Goal: Transaction & Acquisition: Subscribe to service/newsletter

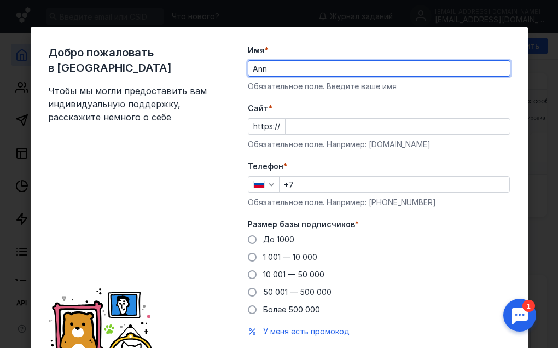
type input "Ann"
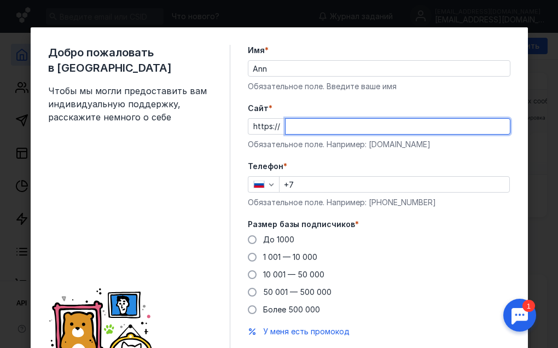
click at [296, 121] on input "Cайт *" at bounding box center [398, 126] width 224 height 15
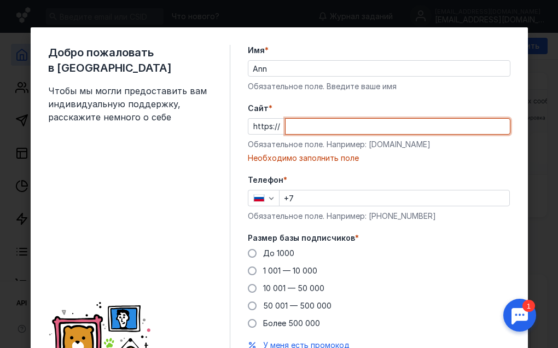
paste input "[DOMAIN_NAME][URL]"
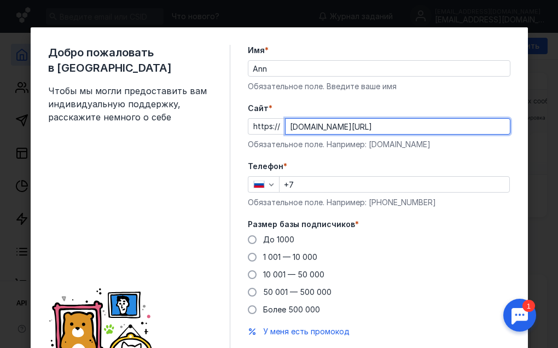
type input "[DOMAIN_NAME][URL]"
click at [333, 177] on input "+7" at bounding box center [395, 184] width 230 height 15
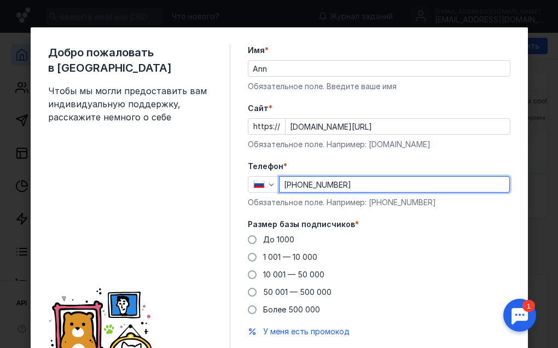
type input "[PHONE_NUMBER]"
click at [493, 229] on label "Размер базы подписчиков *" at bounding box center [379, 224] width 263 height 11
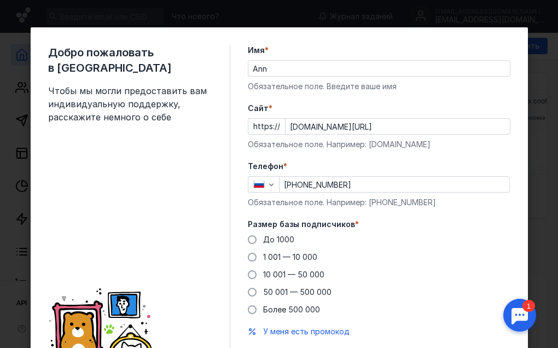
click at [240, 240] on div "Добро пожаловать в Sendsay Чтобы мы могли предоставить вам индивидуальную подде…" at bounding box center [279, 209] width 497 height 364
click at [248, 240] on span at bounding box center [252, 239] width 9 height 9
click at [0, 0] on input "До 1000" at bounding box center [0, 0] width 0 height 0
click at [248, 239] on span at bounding box center [252, 239] width 9 height 9
click at [0, 0] on input "До 1000" at bounding box center [0, 0] width 0 height 0
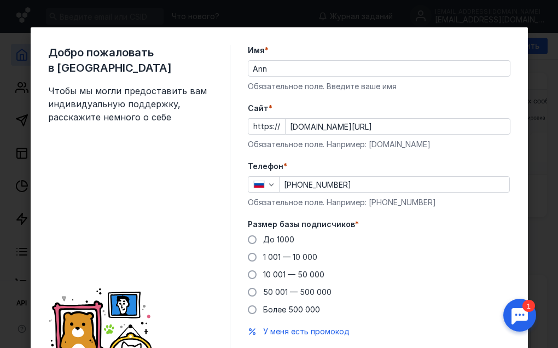
click at [483, 209] on form "Имя * [PERSON_NAME] поле. Введите ваше имя [PERSON_NAME] * https:// [DOMAIN_NAM…" at bounding box center [379, 209] width 263 height 329
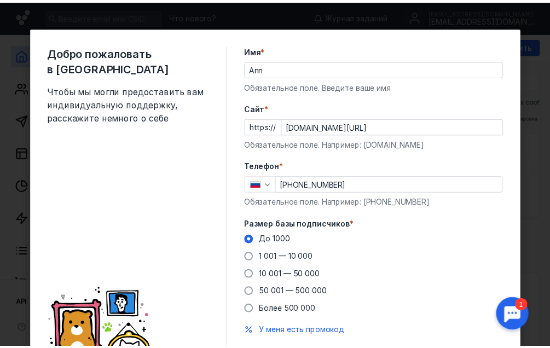
scroll to position [51, 0]
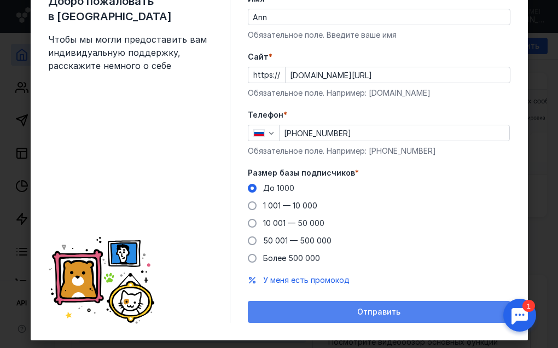
click at [351, 312] on div "Отправить" at bounding box center [379, 312] width 252 height 9
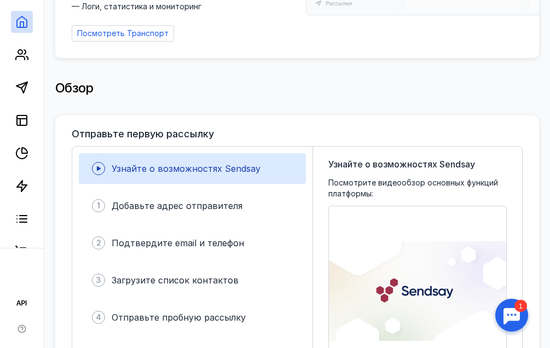
scroll to position [164, 0]
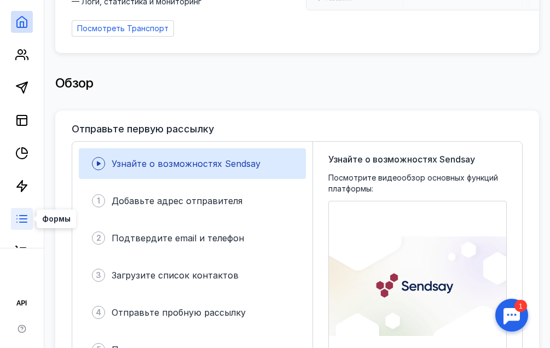
click at [26, 217] on icon at bounding box center [21, 218] width 13 height 13
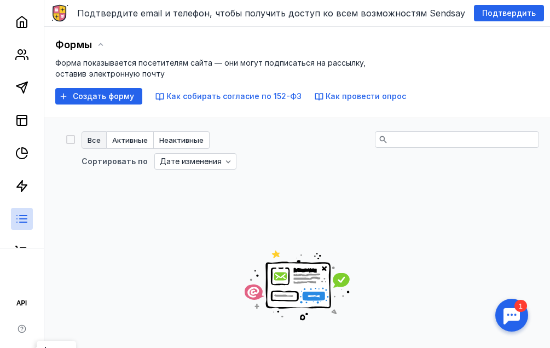
scroll to position [164, 0]
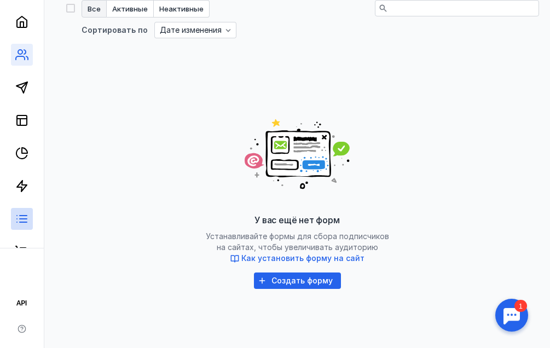
click at [28, 58] on link at bounding box center [22, 55] width 22 height 22
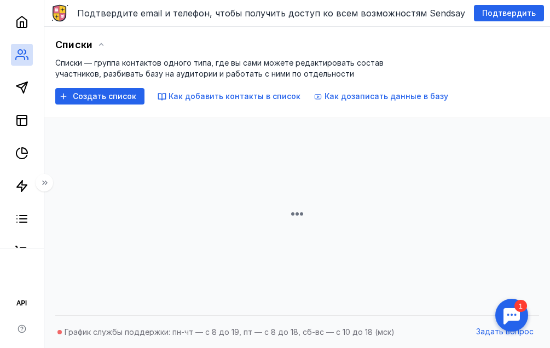
scroll to position [164, 0]
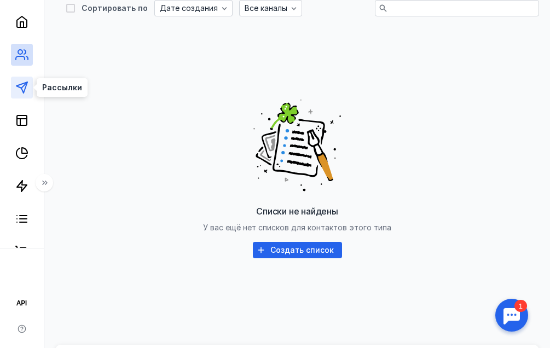
click at [20, 92] on icon at bounding box center [21, 87] width 13 height 13
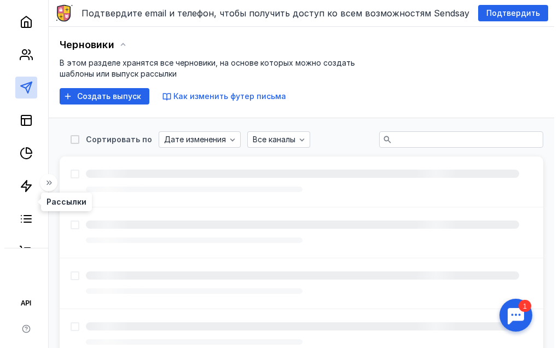
scroll to position [164, 0]
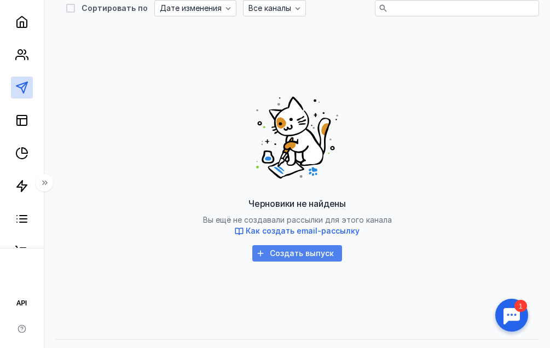
click at [292, 253] on span "Создать выпуск" at bounding box center [302, 253] width 64 height 9
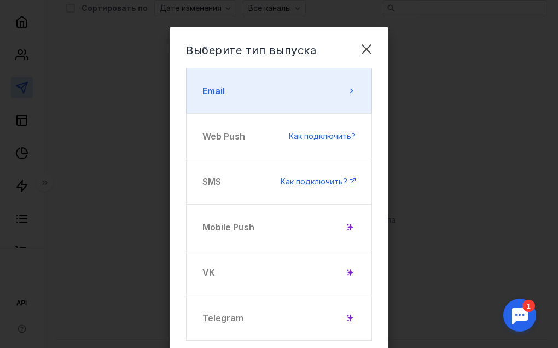
click at [299, 97] on button "Email" at bounding box center [279, 91] width 186 height 46
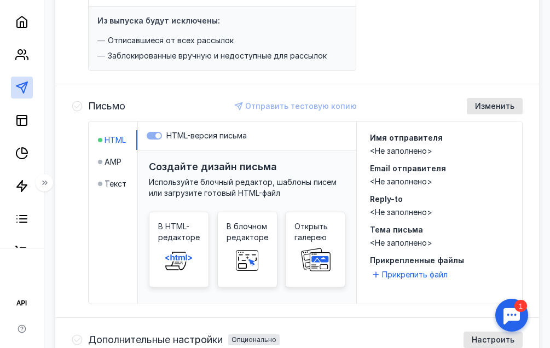
scroll to position [219, 0]
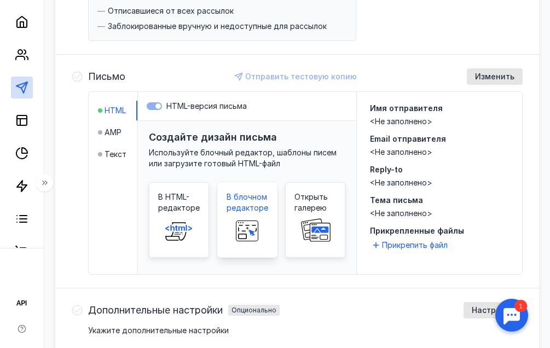
click at [267, 199] on span "В блочном редакторе" at bounding box center [248, 203] width 42 height 22
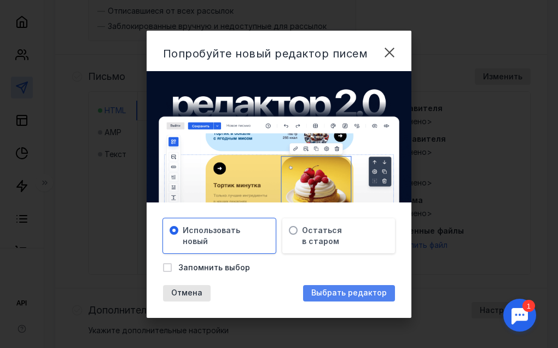
click at [342, 296] on span "Выбрать редактор" at bounding box center [349, 292] width 76 height 9
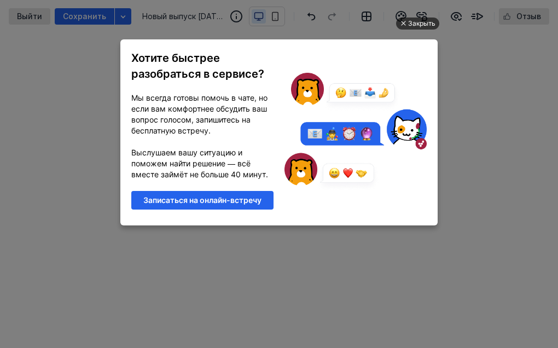
click at [416, 26] on div "Закрыть" at bounding box center [421, 24] width 27 height 12
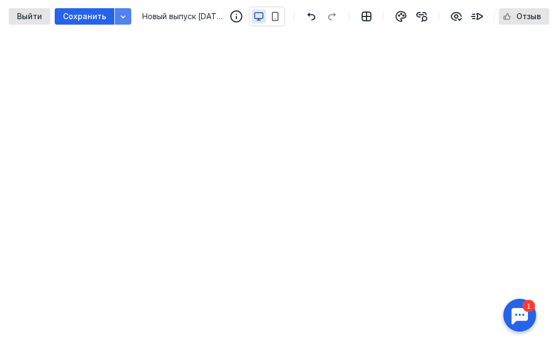
click at [120, 18] on icon "button" at bounding box center [123, 16] width 9 height 9
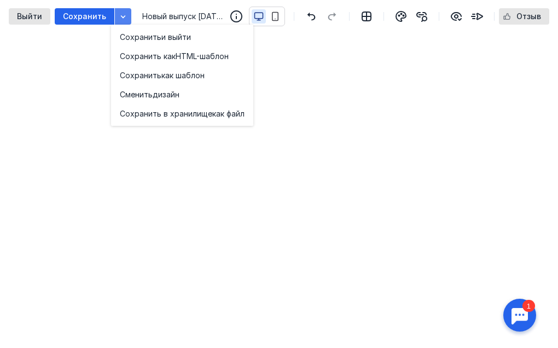
click at [121, 16] on icon "button" at bounding box center [123, 16] width 5 height 3
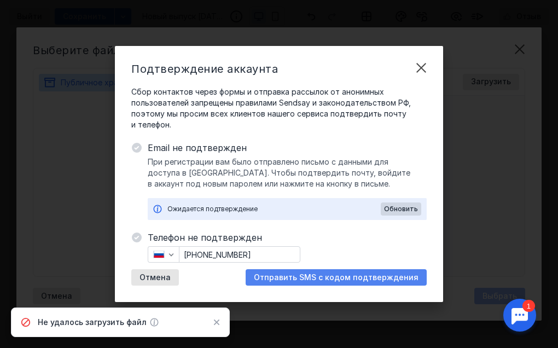
click at [414, 274] on span "Отправить SMS с кодом подтверждения" at bounding box center [336, 277] width 165 height 9
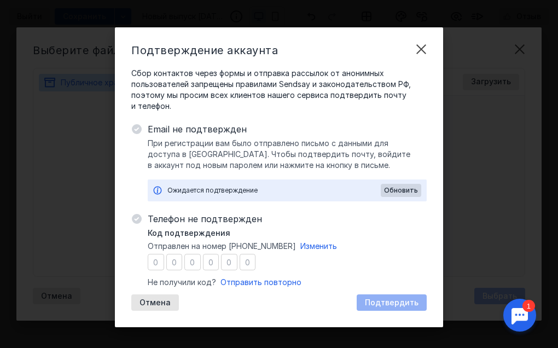
type input "6"
type input "3"
type input "5"
type input "4"
type input "7"
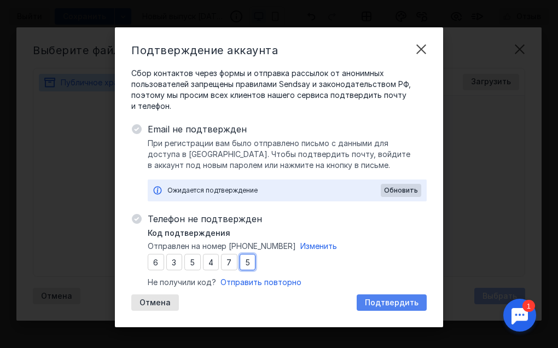
type input "5"
click at [385, 299] on span "Подтвердить" at bounding box center [392, 302] width 54 height 9
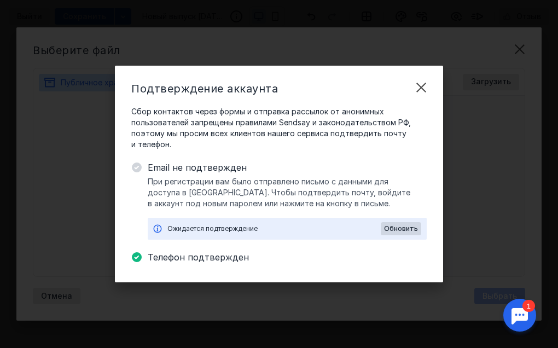
drag, startPoint x: 406, startPoint y: 230, endPoint x: 404, endPoint y: 290, distance: 59.7
click at [406, 230] on span "Обновить" at bounding box center [401, 229] width 34 height 8
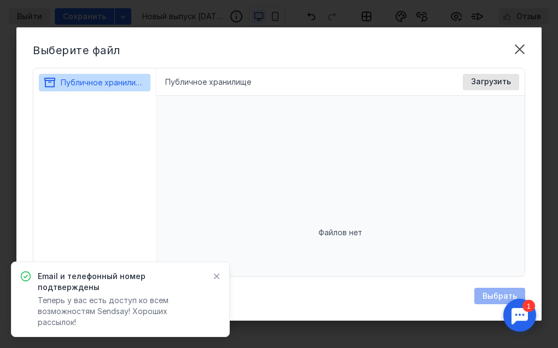
click at [216, 280] on icon at bounding box center [217, 277] width 6 height 6
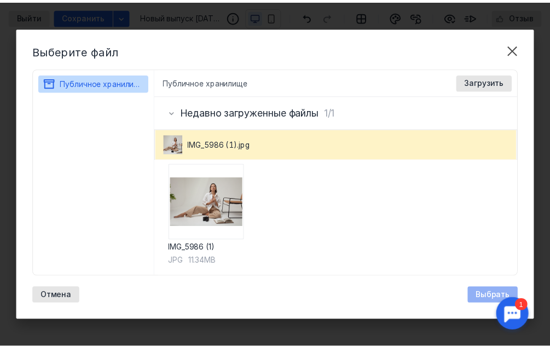
scroll to position [13, 0]
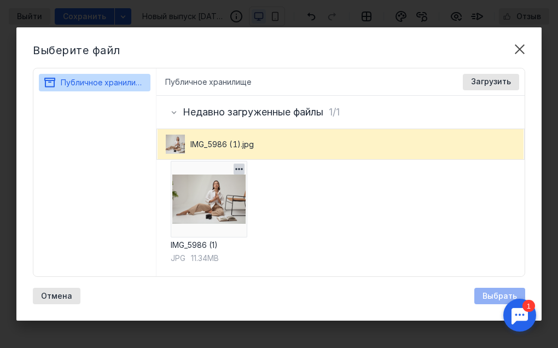
click at [223, 214] on img at bounding box center [209, 199] width 77 height 77
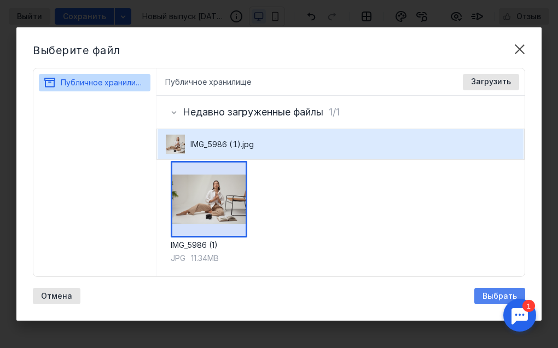
click at [490, 299] on span "Выбрать" at bounding box center [500, 296] width 34 height 9
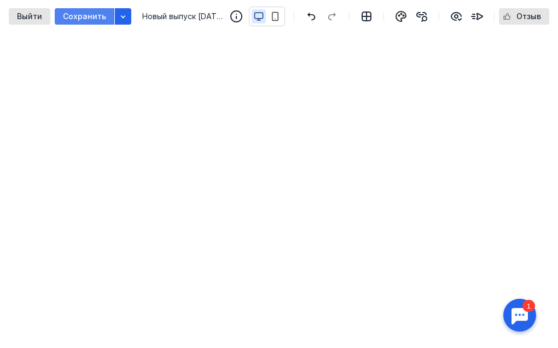
click at [98, 21] on div "Сохранить" at bounding box center [85, 16] width 60 height 16
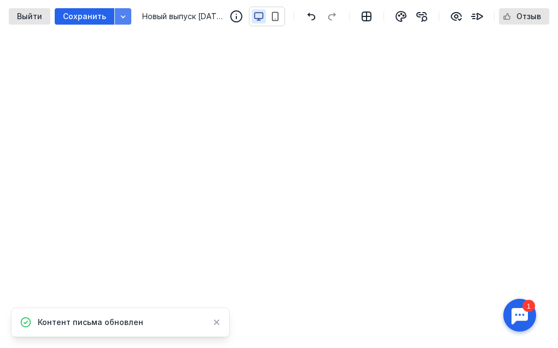
click at [118, 14] on div "button" at bounding box center [123, 16] width 11 height 11
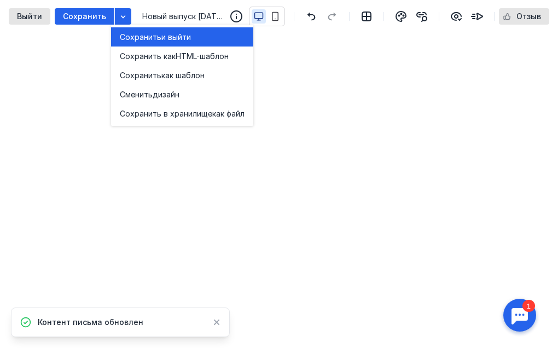
click at [147, 42] on div "Сохранить и выйти" at bounding box center [182, 36] width 125 height 19
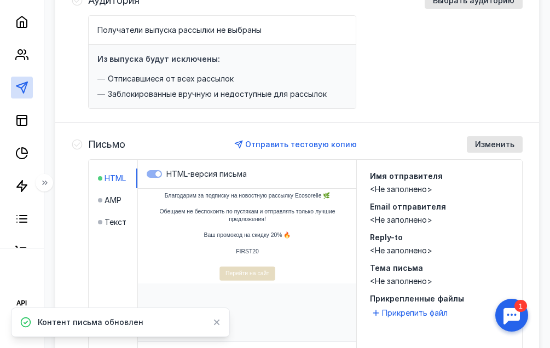
scroll to position [219, 0]
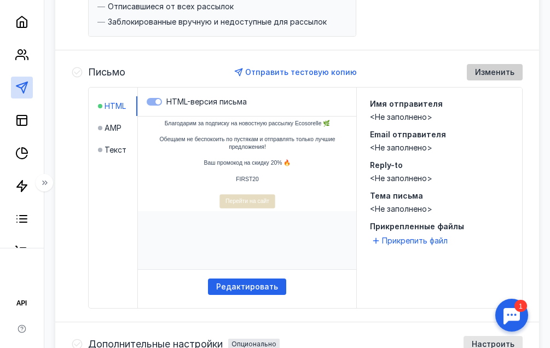
click at [505, 73] on span "Изменить" at bounding box center [494, 72] width 39 height 9
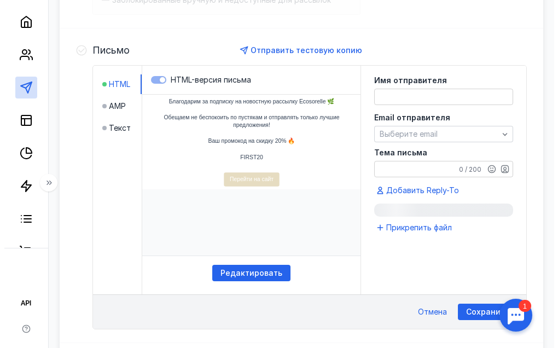
scroll to position [269, 0]
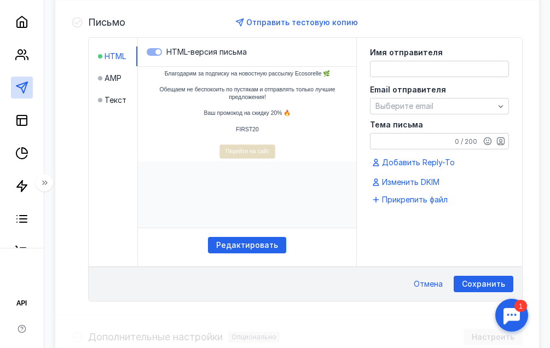
click at [415, 74] on textarea at bounding box center [439, 68] width 138 height 15
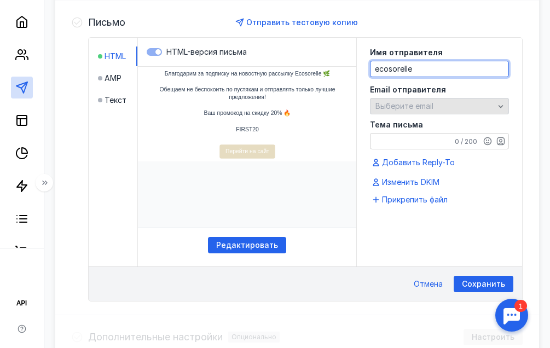
type textarea "ecosorelle"
click at [412, 101] on div "Выберите email" at bounding box center [439, 106] width 139 height 16
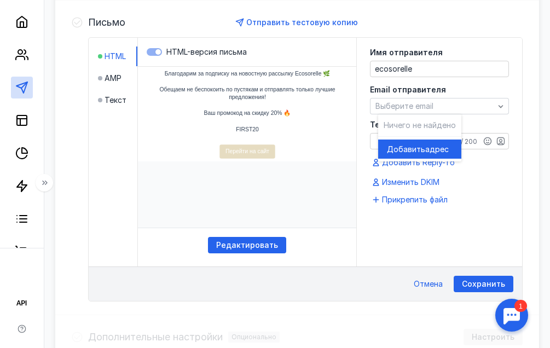
click at [425, 152] on span "адрес" at bounding box center [437, 149] width 24 height 11
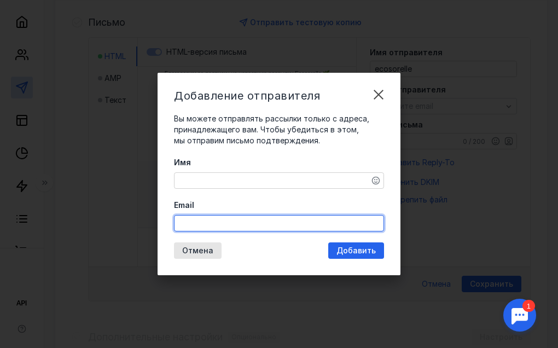
click at [222, 218] on input "Email" at bounding box center [279, 223] width 209 height 15
type input "[EMAIL_ADDRESS][DOMAIN_NAME]"
click at [317, 181] on textarea "Имя" at bounding box center [279, 180] width 209 height 15
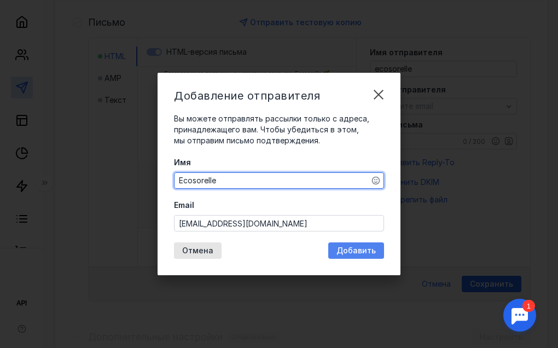
type textarea "Ecosorelle"
click at [362, 256] on div "Добавить" at bounding box center [356, 250] width 56 height 16
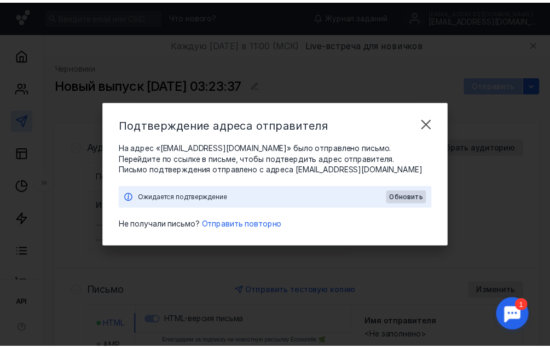
scroll to position [0, 0]
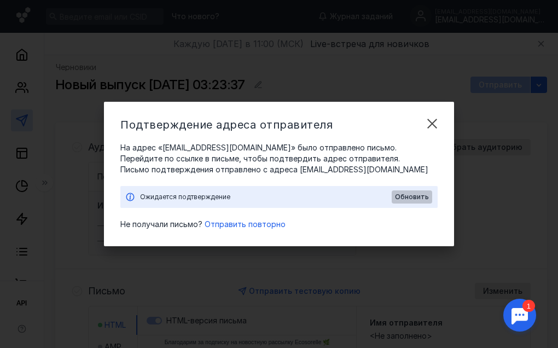
click at [412, 199] on span "Обновить" at bounding box center [412, 197] width 34 height 8
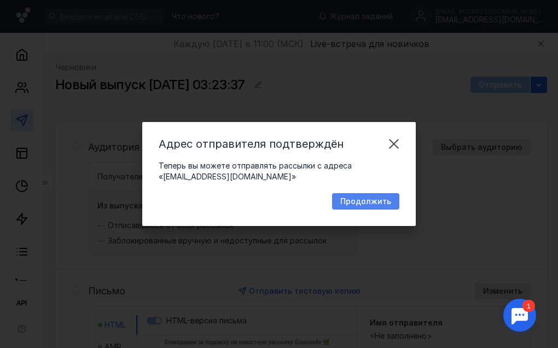
click at [383, 204] on span "Продолжить" at bounding box center [365, 201] width 51 height 9
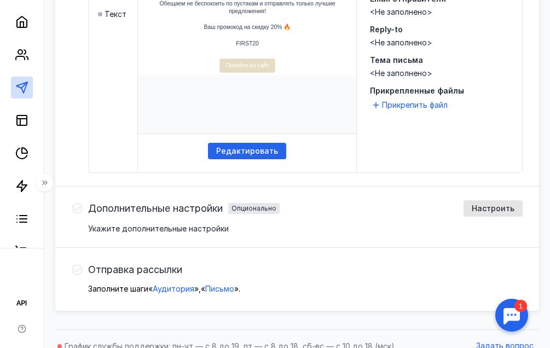
scroll to position [369, 0]
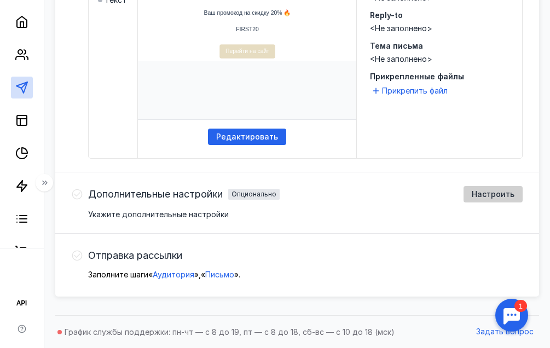
click at [493, 201] on div "Настроить" at bounding box center [493, 194] width 59 height 16
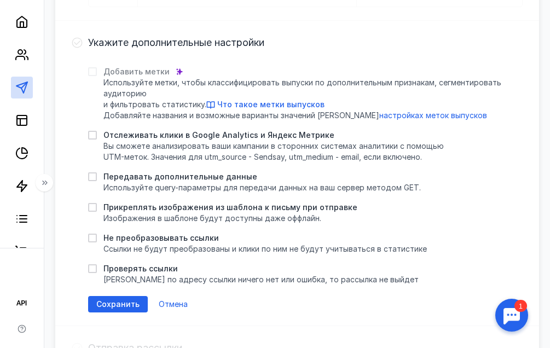
scroll to position [533, 0]
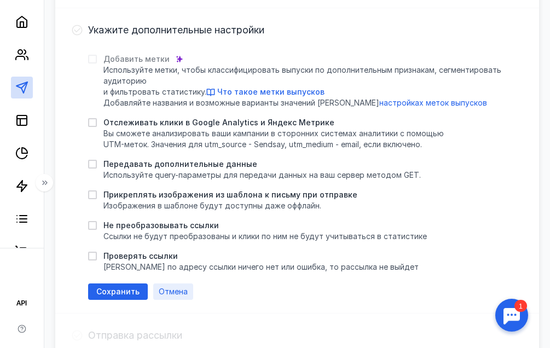
click at [183, 298] on div "Отмена" at bounding box center [173, 291] width 40 height 16
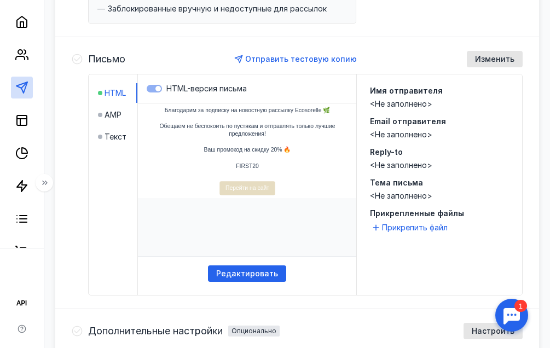
scroll to position [205, 0]
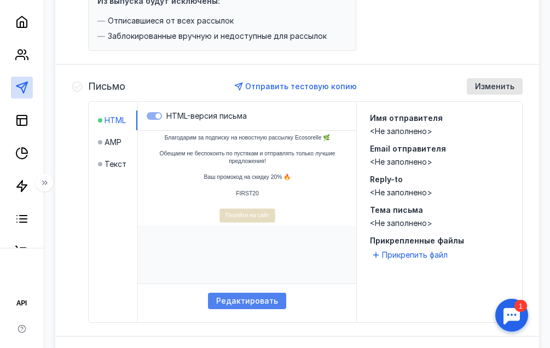
click at [263, 298] on span "Редактировать" at bounding box center [247, 301] width 62 height 9
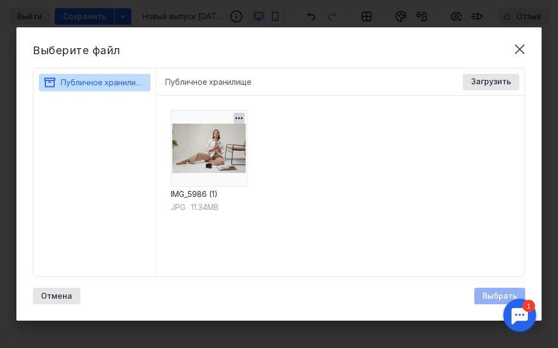
click at [237, 118] on icon "button" at bounding box center [238, 118] width 7 height 2
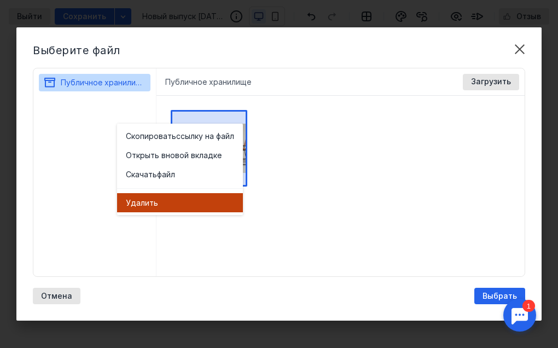
click at [158, 205] on div "Удал ить" at bounding box center [180, 203] width 108 height 11
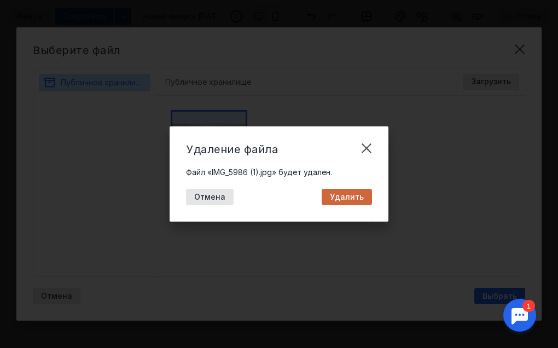
click at [358, 201] on span "Удалить" at bounding box center [347, 197] width 34 height 9
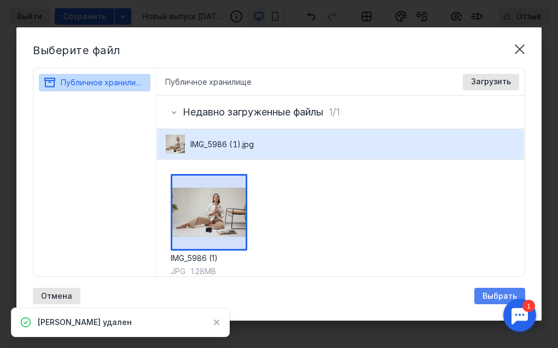
click at [487, 296] on span "Выбрать" at bounding box center [500, 296] width 34 height 9
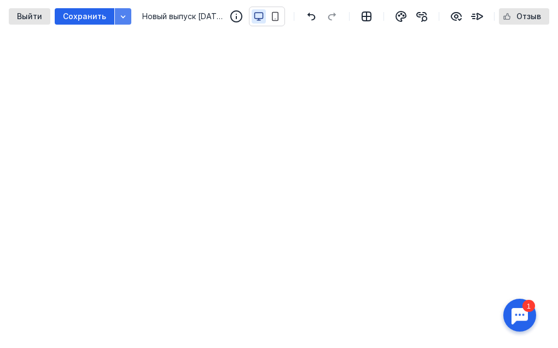
click at [119, 20] on icon "button" at bounding box center [123, 16] width 9 height 9
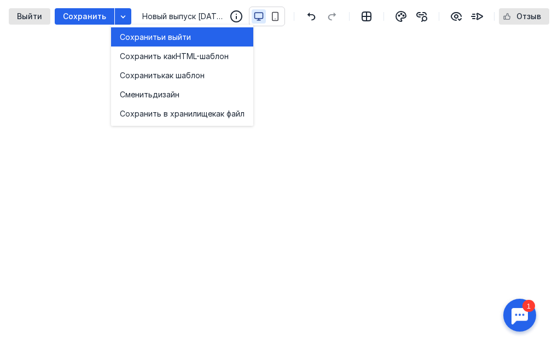
click at [137, 44] on div "Сохранить и выйти" at bounding box center [182, 36] width 125 height 19
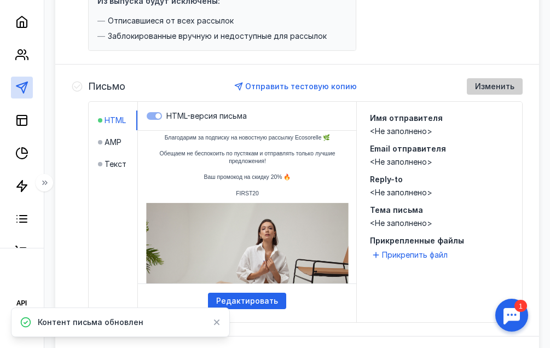
click at [494, 87] on span "Изменить" at bounding box center [494, 86] width 39 height 9
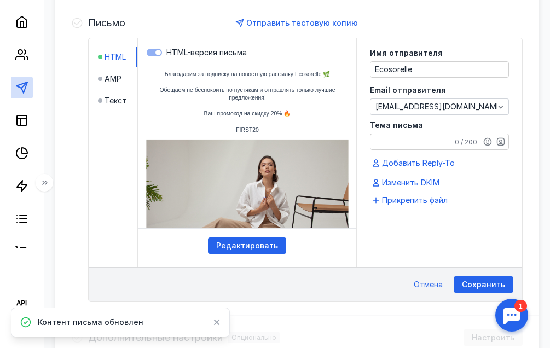
scroll to position [269, 0]
click at [431, 137] on textarea "Тема письма" at bounding box center [439, 141] width 138 height 15
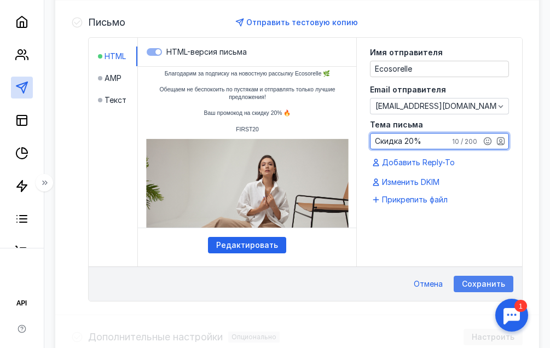
type textarea "Скидка 20%"
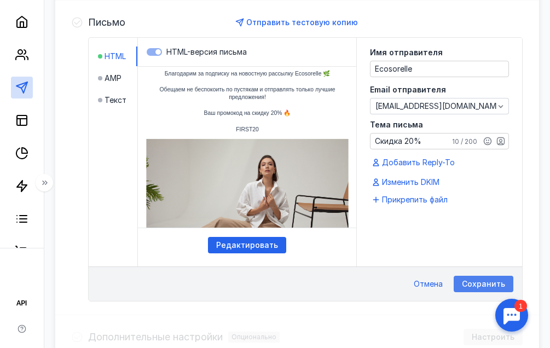
click at [474, 285] on span "Сохранить" at bounding box center [483, 284] width 43 height 9
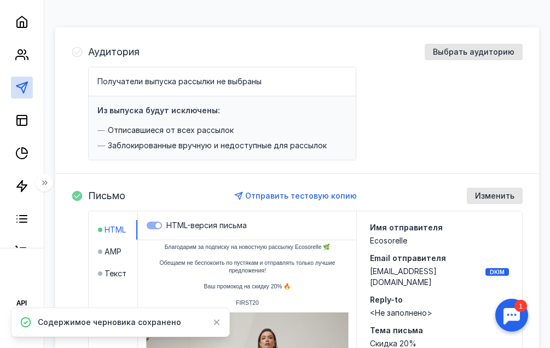
scroll to position [0, 0]
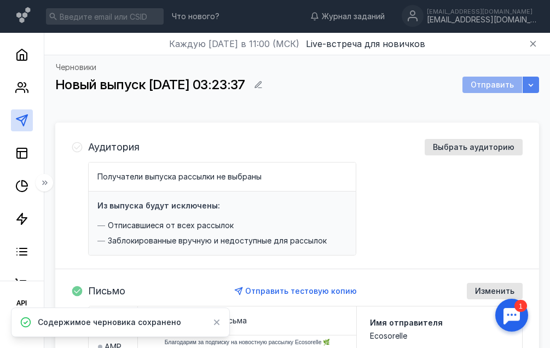
click at [525, 85] on div "button" at bounding box center [530, 84] width 11 height 11
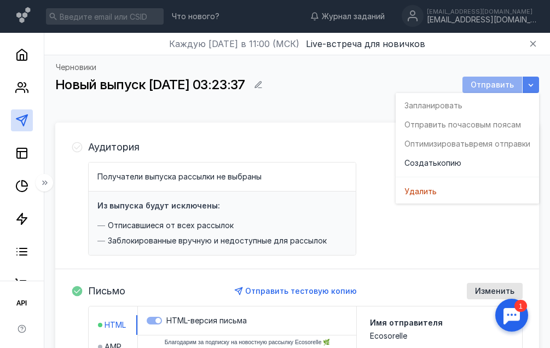
click at [525, 85] on div "button" at bounding box center [531, 85] width 16 height 16
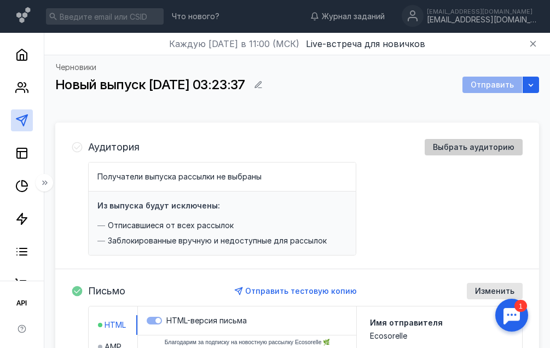
click at [436, 150] on div "Выбрать аудиторию" at bounding box center [473, 147] width 92 height 9
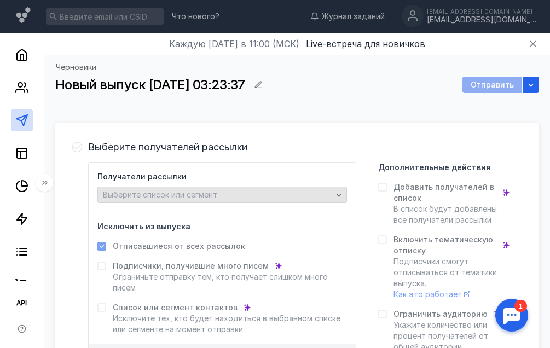
click at [246, 193] on div "Выберите список или сегмент" at bounding box center [217, 194] width 235 height 9
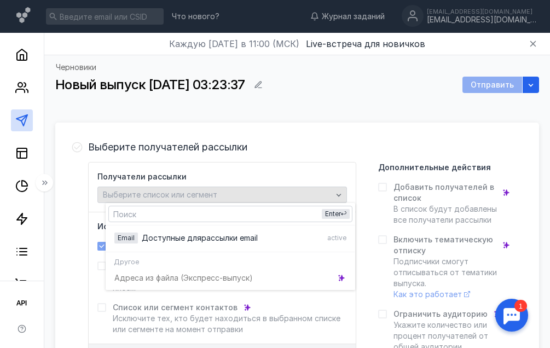
click at [246, 193] on div "Выберите список или сегмент" at bounding box center [217, 194] width 235 height 9
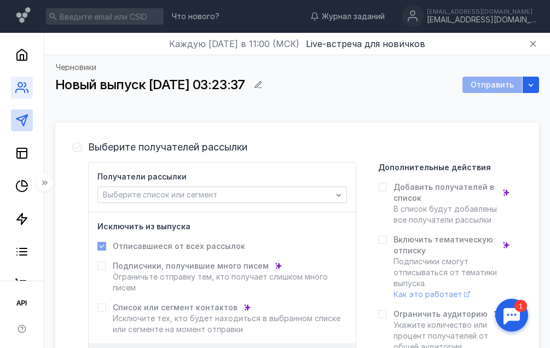
click at [28, 92] on link at bounding box center [22, 88] width 22 height 22
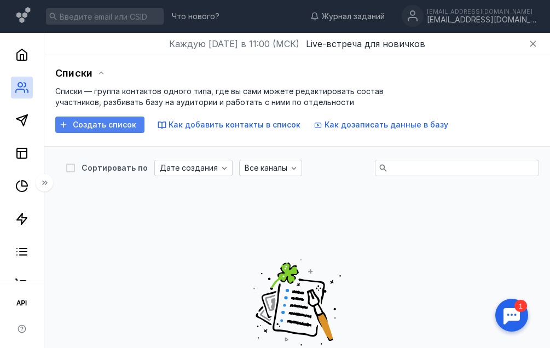
click at [136, 123] on span "Создать список" at bounding box center [104, 124] width 63 height 9
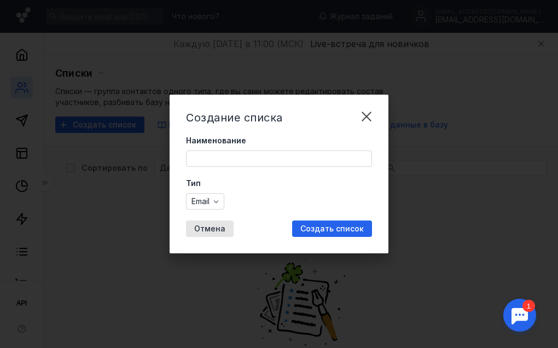
click at [223, 163] on input "Наименование" at bounding box center [279, 158] width 185 height 15
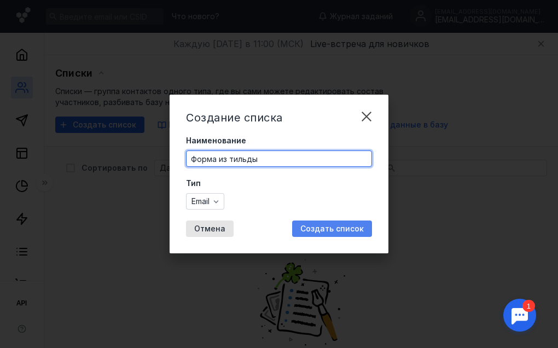
type input "Форма из тильды"
click at [332, 224] on span "Создать список" at bounding box center [331, 228] width 63 height 9
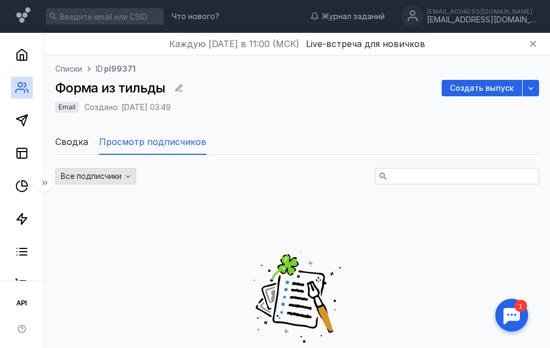
click at [116, 182] on div "Все подписчики" at bounding box center [95, 176] width 81 height 16
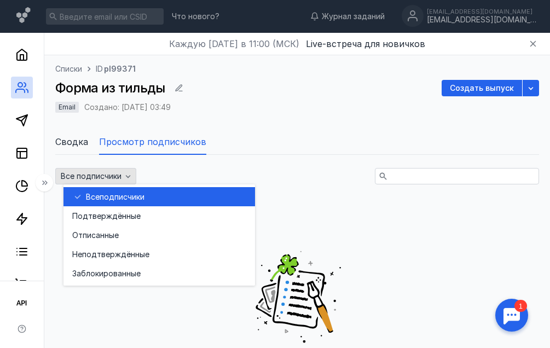
click at [116, 182] on div "Все подписчики" at bounding box center [95, 176] width 81 height 16
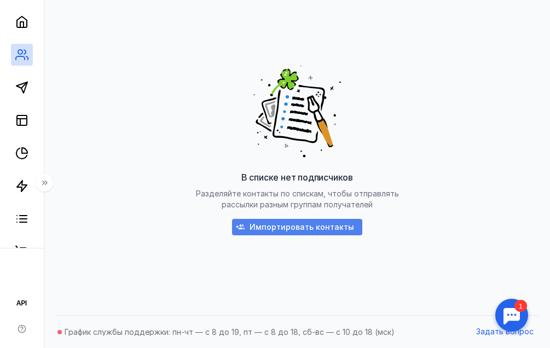
click at [344, 234] on div "Импортировать контакты" at bounding box center [297, 227] width 130 height 16
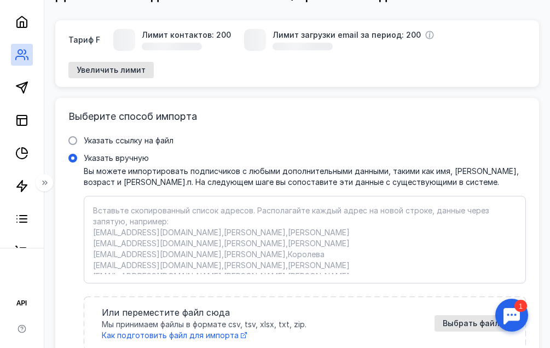
scroll to position [140, 0]
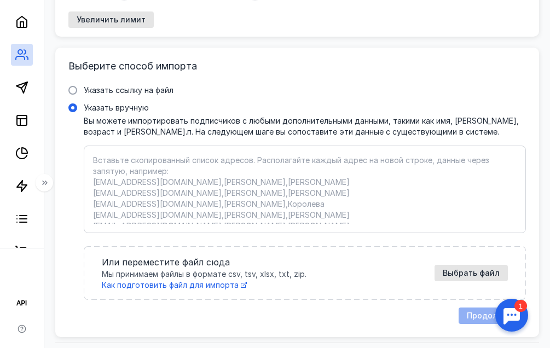
click at [170, 172] on textarea "Указать вручную Вы можете импортировать подписчиков с любыми дополнительными да…" at bounding box center [305, 189] width 424 height 69
paste textarea "[EMAIL_ADDRESS][DOMAIN_NAME]"
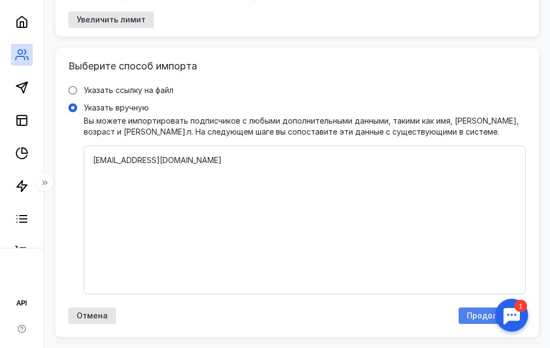
type textarea "[EMAIL_ADDRESS][DOMAIN_NAME]"
click at [479, 308] on div "Продолжить" at bounding box center [492, 316] width 67 height 16
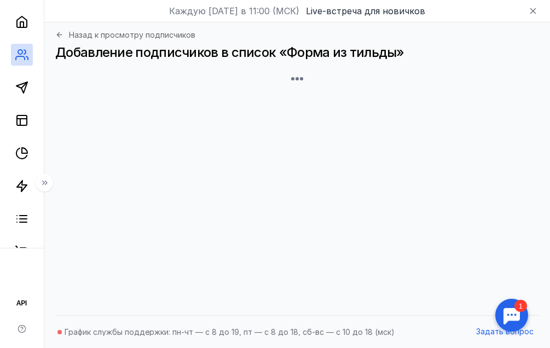
scroll to position [33, 0]
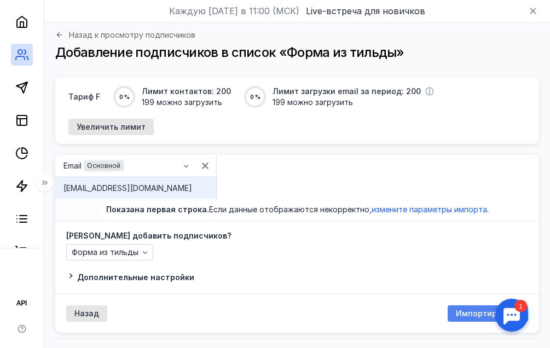
click at [465, 309] on span "Импортировать" at bounding box center [488, 313] width 64 height 9
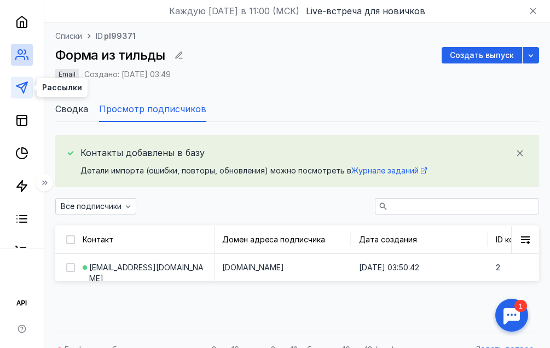
click at [24, 93] on polygon at bounding box center [21, 87] width 11 height 11
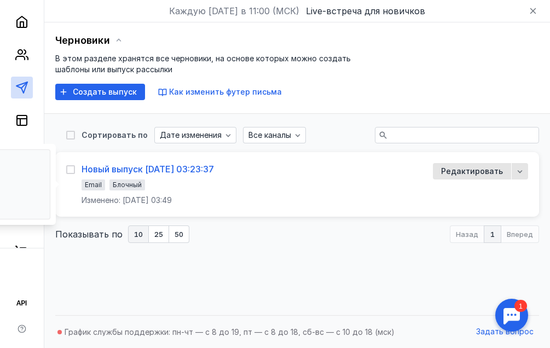
click at [140, 168] on div "Новый выпуск [DATE] 03:23:37" at bounding box center [148, 169] width 132 height 11
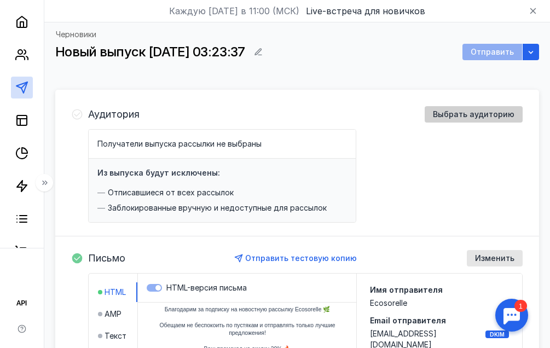
click at [449, 118] on span "Выбрать аудиторию" at bounding box center [474, 114] width 82 height 9
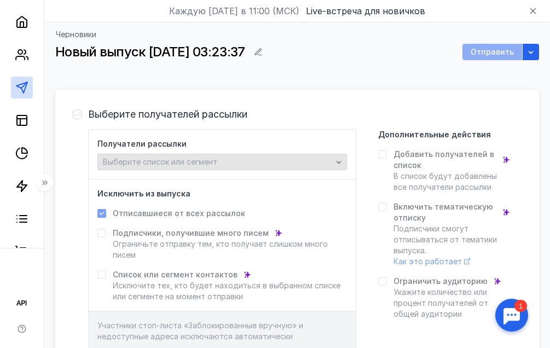
click at [231, 165] on div "Выберите список или сегмент" at bounding box center [217, 162] width 235 height 9
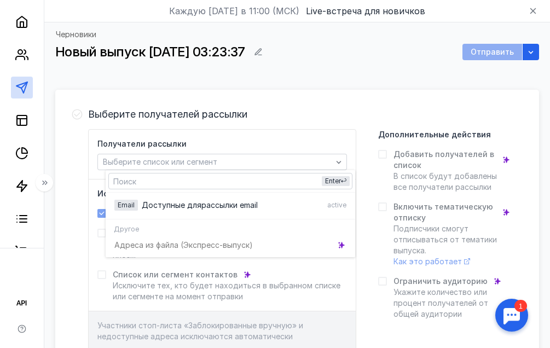
click at [229, 241] on div "Адреса из файла (Э кспресс-выпуск)" at bounding box center [231, 244] width 250 height 19
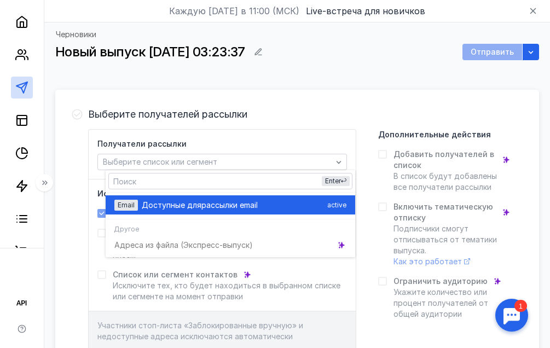
click at [223, 212] on div "Email Доступные для рассылки email active" at bounding box center [230, 204] width 232 height 19
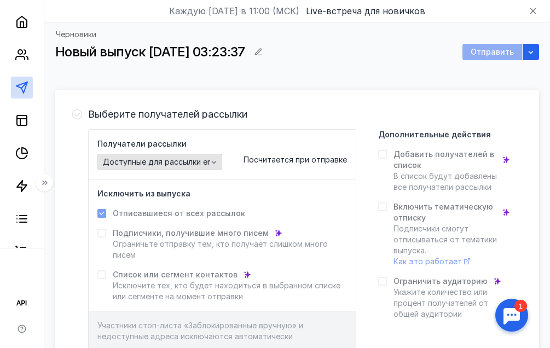
click at [180, 159] on span "Доступные для рассылки email" at bounding box center [162, 162] width 118 height 9
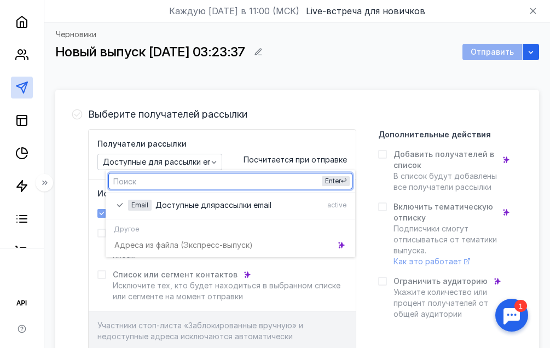
click at [257, 142] on div "Получатели рассылки Доступные для рассылки email Посчитается при отправке" at bounding box center [222, 154] width 250 height 32
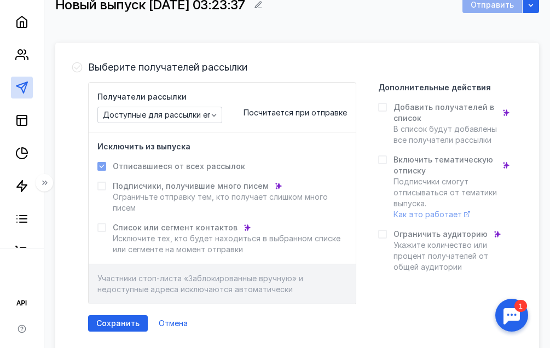
scroll to position [33, 0]
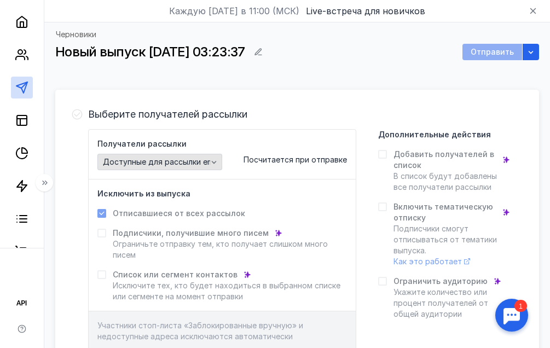
click at [188, 155] on div "Доступные для рассылки email" at bounding box center [159, 162] width 125 height 16
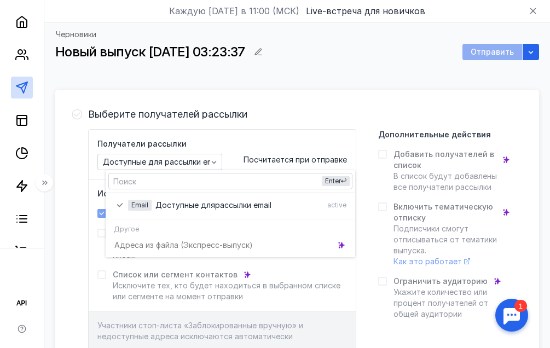
click at [159, 116] on span "Выберите получателей рассылки" at bounding box center [167, 114] width 159 height 11
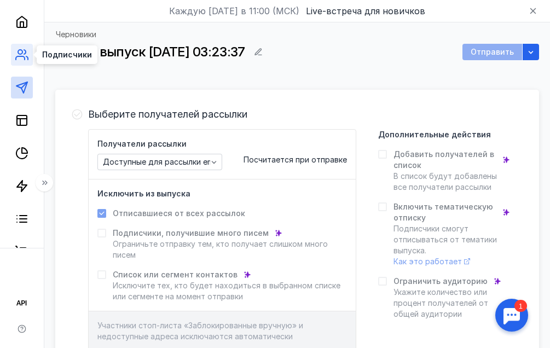
click at [24, 55] on icon at bounding box center [21, 54] width 13 height 13
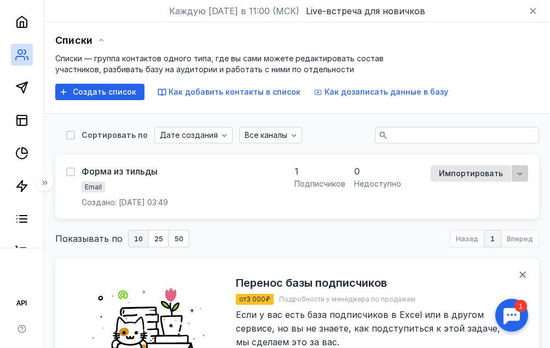
click at [513, 170] on div "button" at bounding box center [520, 173] width 16 height 16
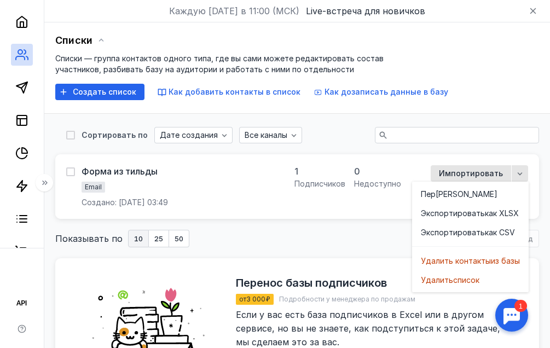
click at [302, 246] on div "Показывать по 10 25 50 Назад 1 Вперед" at bounding box center [297, 239] width 484 height 18
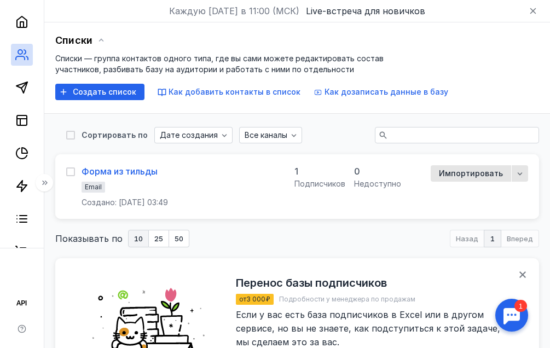
click at [152, 174] on div "Форма из тильды" at bounding box center [120, 171] width 76 height 11
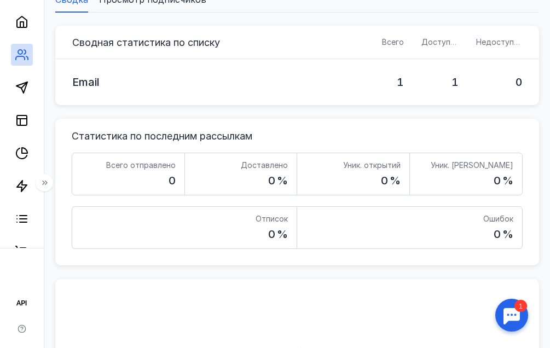
scroll to position [33, 0]
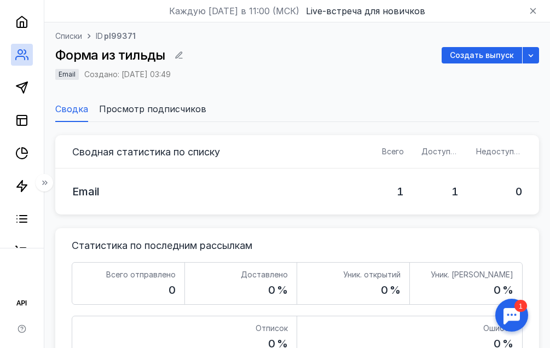
click at [164, 114] on span "Просмотр подписчиков" at bounding box center [152, 108] width 107 height 13
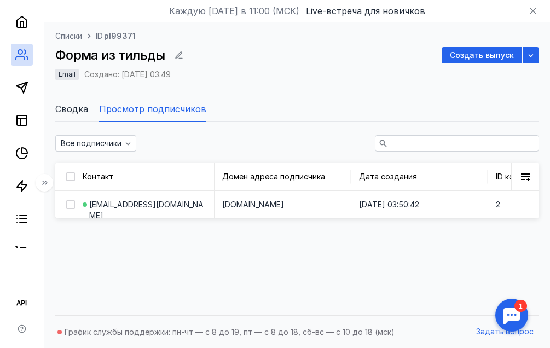
click at [71, 108] on span "Сводка" at bounding box center [71, 108] width 33 height 13
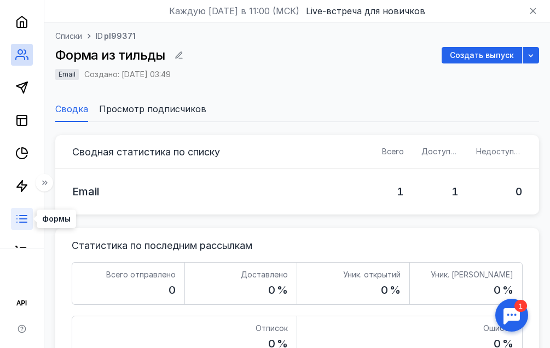
click at [25, 219] on line at bounding box center [23, 219] width 7 height 0
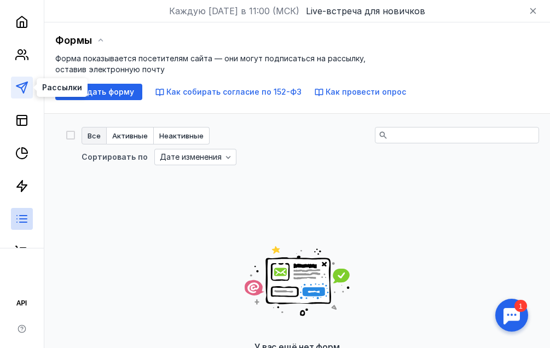
click at [24, 83] on polygon at bounding box center [21, 87] width 11 height 11
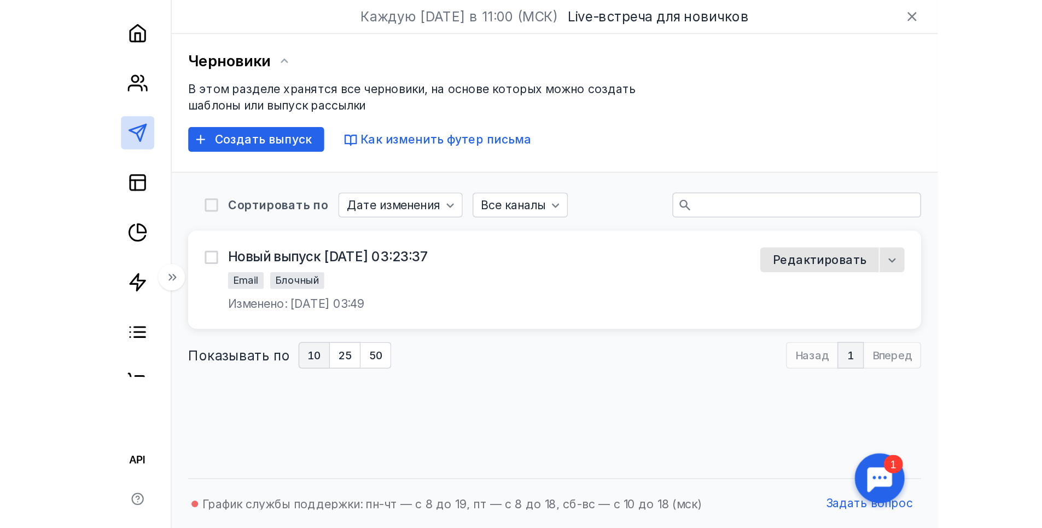
scroll to position [7, 0]
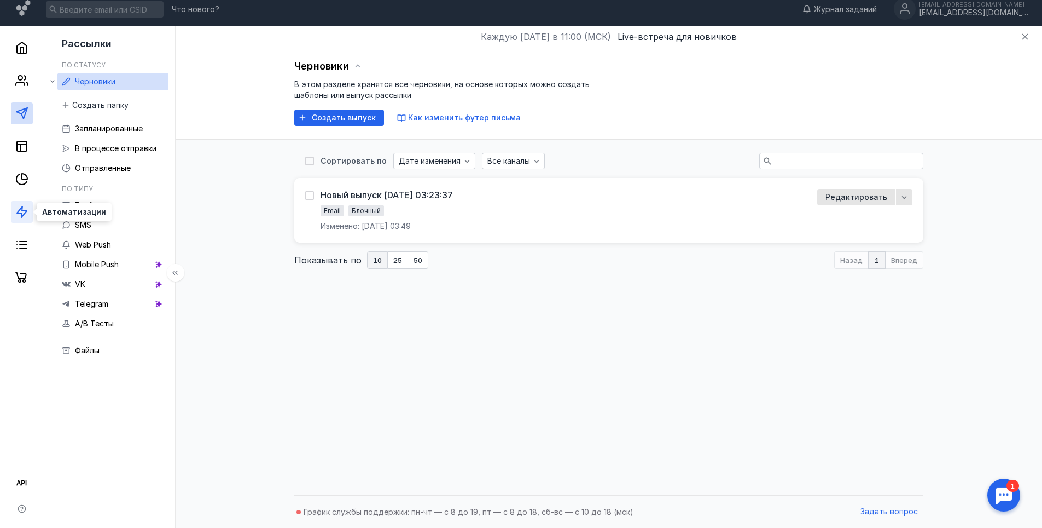
click at [25, 215] on icon at bounding box center [21, 211] width 13 height 13
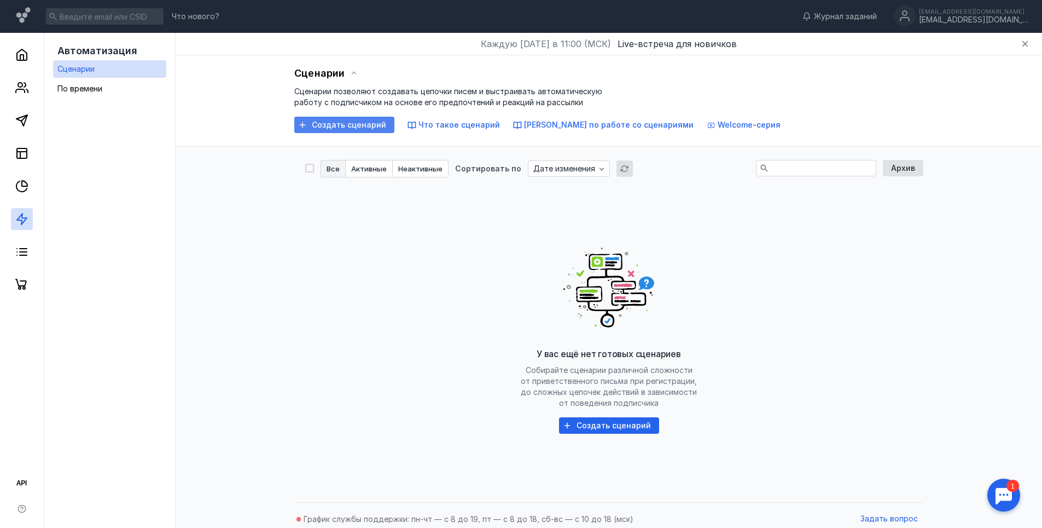
click at [345, 128] on span "Создать сценарий" at bounding box center [349, 124] width 74 height 9
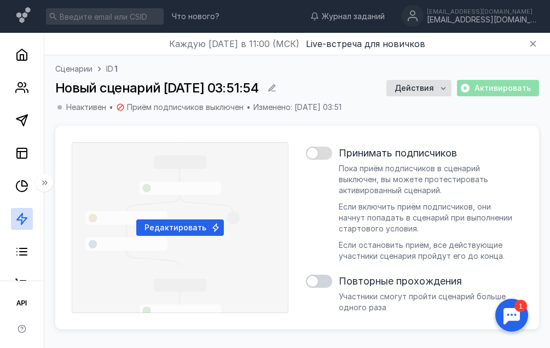
click at [323, 157] on div at bounding box center [319, 153] width 26 height 13
click at [306, 153] on input "checkbox" at bounding box center [306, 153] width 0 height 0
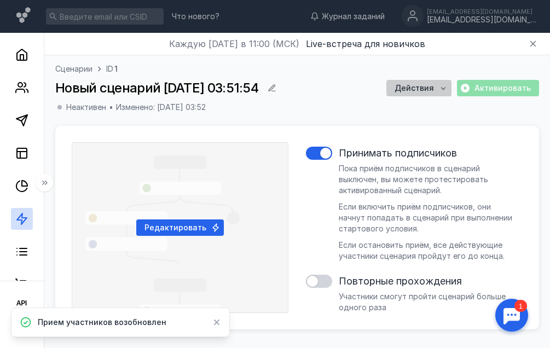
click at [433, 94] on div "Действия" at bounding box center [418, 88] width 65 height 16
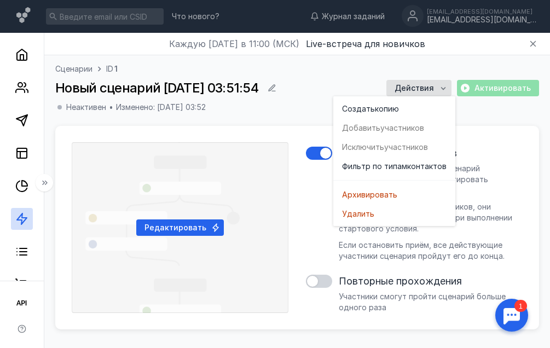
click at [490, 124] on div "Сценарии ID 1 Новый сценарий [DATE] 03:51:54 Действия Активировать [PERSON_NAME…" at bounding box center [297, 94] width 484 height 62
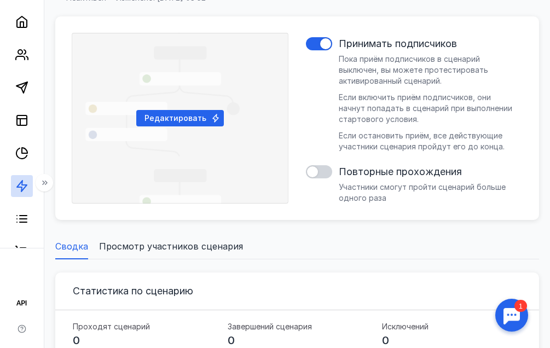
scroll to position [219, 0]
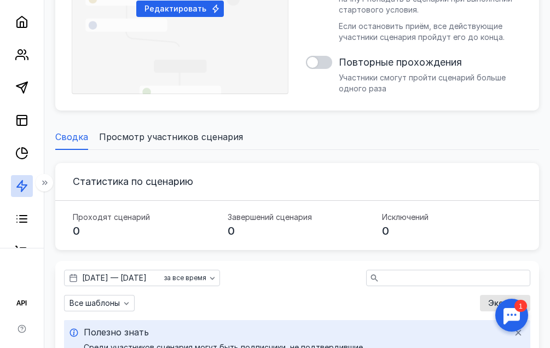
click at [140, 140] on span "Просмотр участников сценария" at bounding box center [171, 136] width 144 height 13
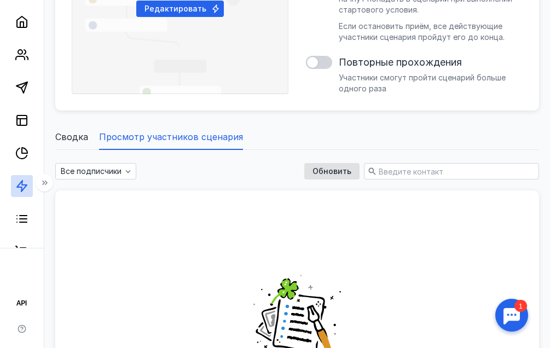
click at [71, 139] on span "Сводка" at bounding box center [71, 136] width 33 height 13
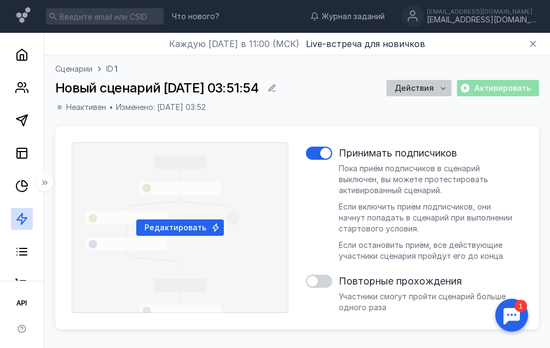
click at [424, 89] on span "Действия" at bounding box center [414, 88] width 39 height 9
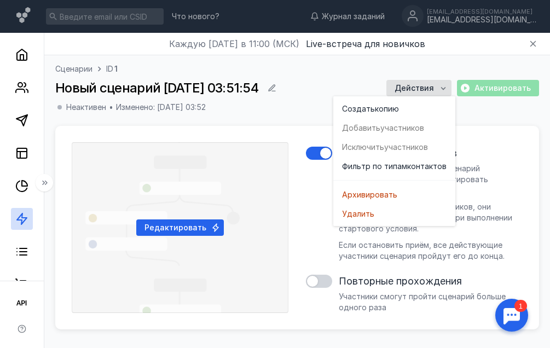
click at [261, 134] on div "Редактировать Принимать подписчиков [PERSON_NAME] приём подписчиков в сценарий …" at bounding box center [297, 228] width 484 height 204
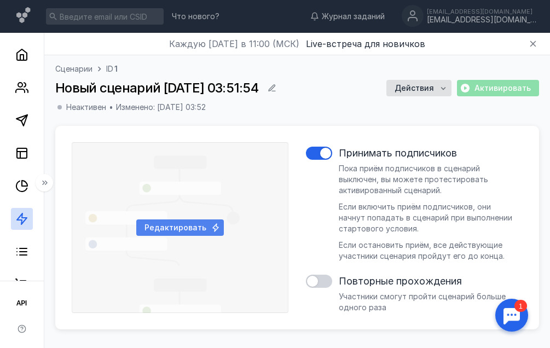
click at [181, 216] on div "Редактировать" at bounding box center [180, 227] width 217 height 171
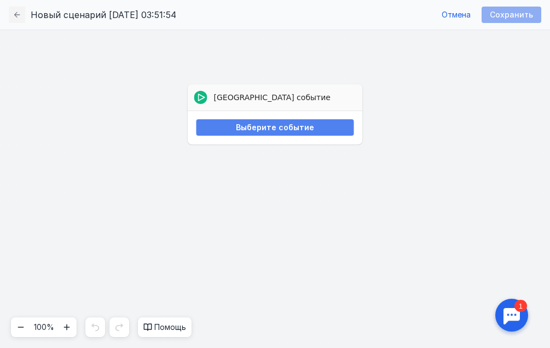
click at [245, 130] on span "Выберите событие" at bounding box center [275, 127] width 78 height 9
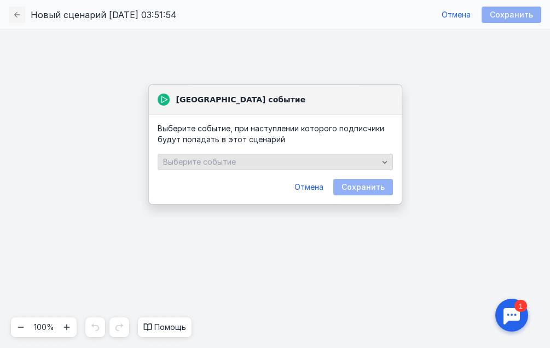
click at [253, 164] on div "Выберите событие" at bounding box center [270, 162] width 221 height 9
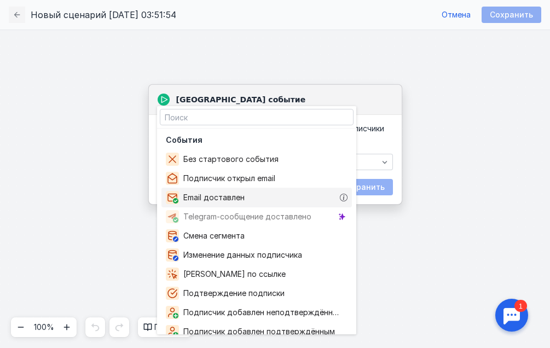
click at [304, 192] on div "Email доставлен" at bounding box center [256, 198] width 190 height 20
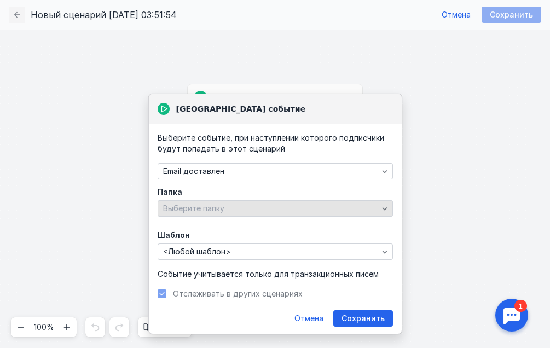
click at [316, 206] on div "Выберите папку" at bounding box center [270, 208] width 221 height 9
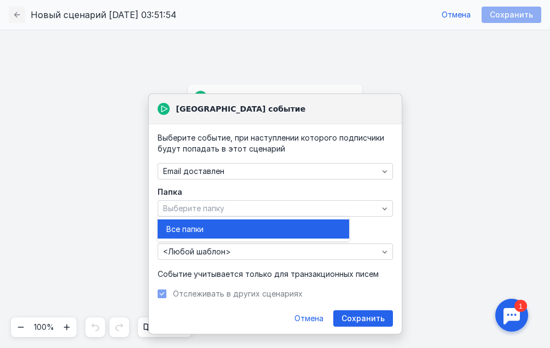
click at [308, 222] on div "Все папк и" at bounding box center [253, 228] width 174 height 19
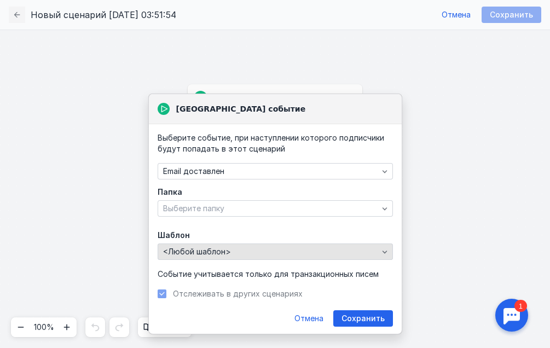
click at [336, 253] on div "<Любой шаблон>" at bounding box center [270, 251] width 221 height 9
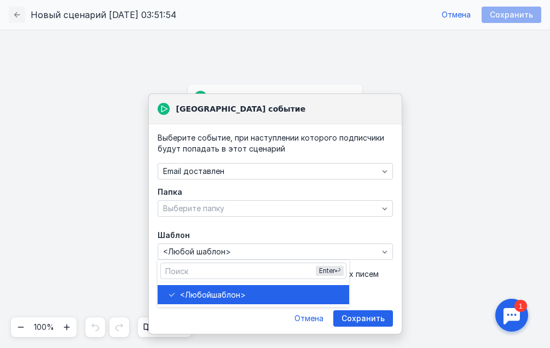
click at [261, 291] on div "<Любой шаблон>" at bounding box center [260, 294] width 160 height 11
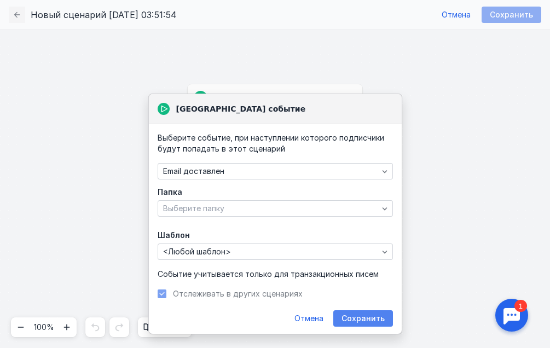
click at [360, 315] on span "Сохранить" at bounding box center [362, 318] width 43 height 9
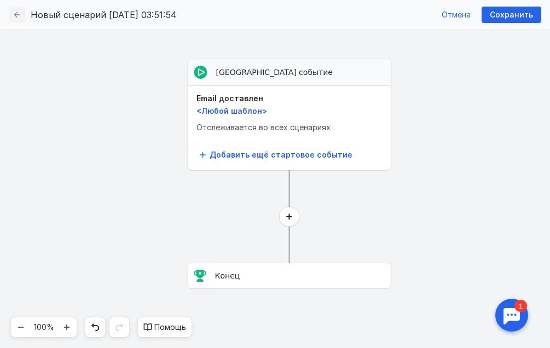
click at [287, 219] on circle at bounding box center [289, 216] width 19 height 19
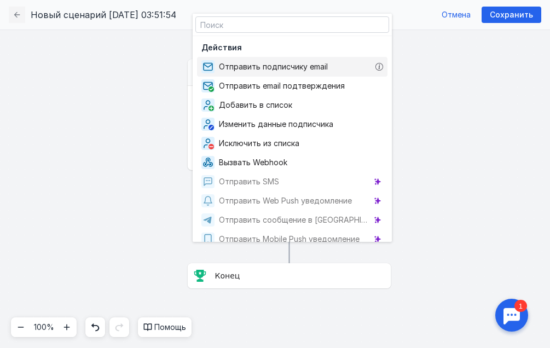
click at [324, 71] on span "Отправить подписчику email" at bounding box center [275, 66] width 113 height 11
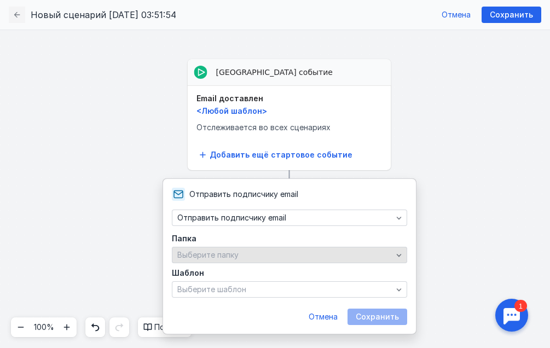
click at [321, 254] on div "Выберите папку" at bounding box center [285, 255] width 221 height 9
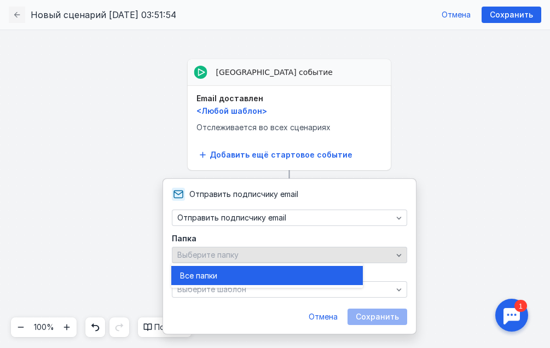
click at [321, 254] on div "Выберите папку" at bounding box center [285, 255] width 221 height 9
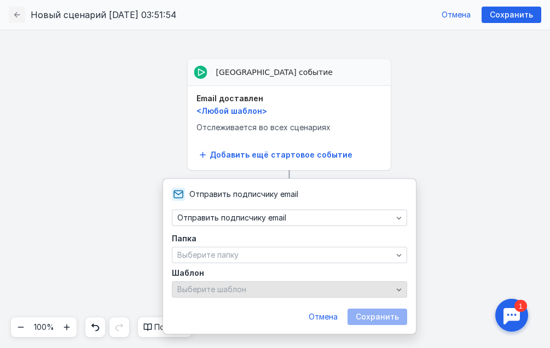
click at [302, 287] on div "Выберите шаблон" at bounding box center [285, 289] width 221 height 9
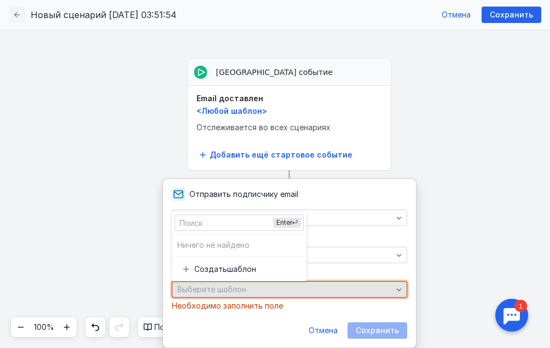
click at [302, 287] on div "Выберите шаблон" at bounding box center [285, 289] width 221 height 9
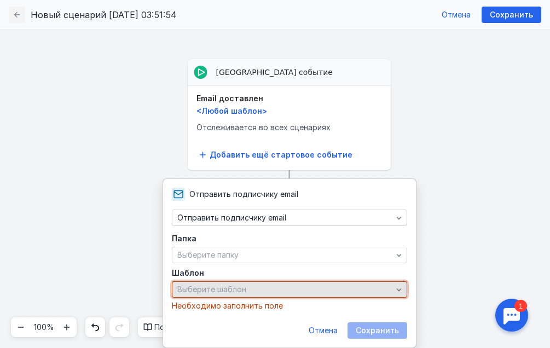
click at [308, 293] on div "Выберите шаблон" at bounding box center [285, 289] width 221 height 9
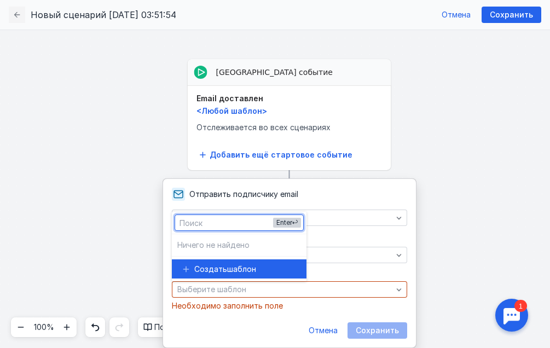
click at [273, 227] on button "Enter" at bounding box center [287, 223] width 28 height 10
click at [272, 262] on div "Создать шаблон" at bounding box center [239, 268] width 117 height 19
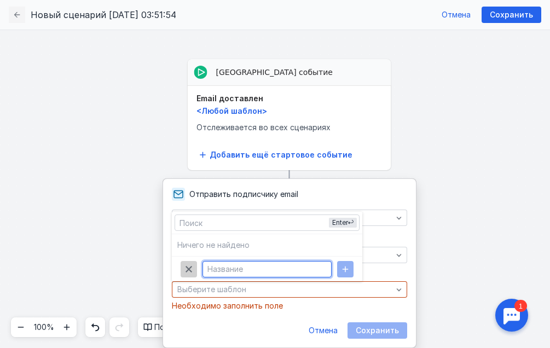
click at [190, 268] on icon "button" at bounding box center [188, 269] width 9 height 9
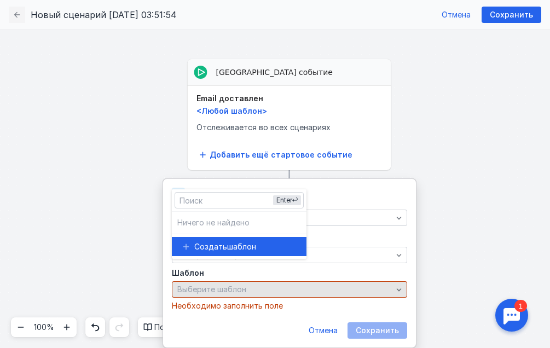
scroll to position [33, 0]
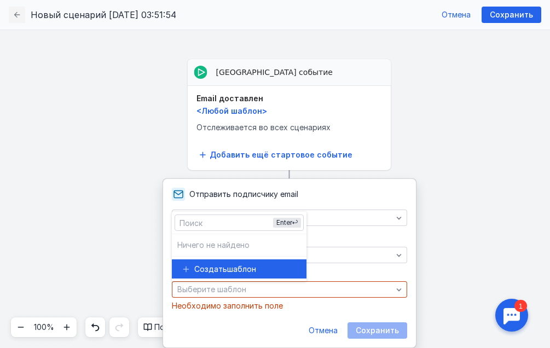
click at [330, 321] on form "Папка Выберите папку Шаблон Выберите шаблон Необходимо заполнить поле Отмена Со…" at bounding box center [289, 287] width 235 height 104
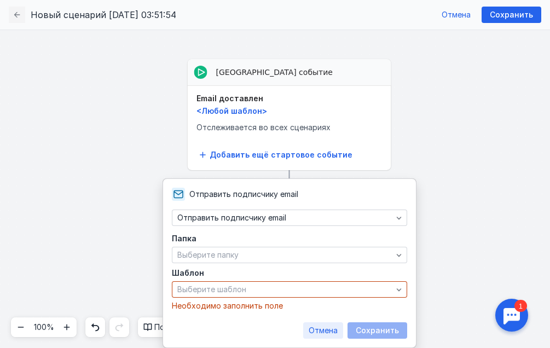
click at [328, 332] on span "Отмена" at bounding box center [323, 330] width 29 height 9
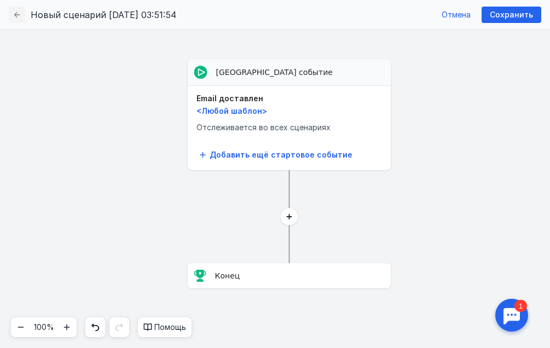
scroll to position [0, 0]
click at [17, 15] on icon "button" at bounding box center [17, 14] width 9 height 9
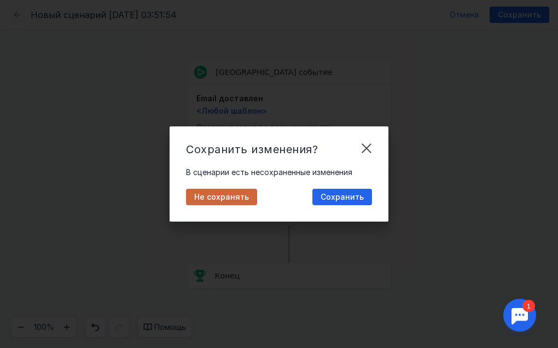
click at [225, 197] on span "Не сохранять" at bounding box center [221, 197] width 55 height 9
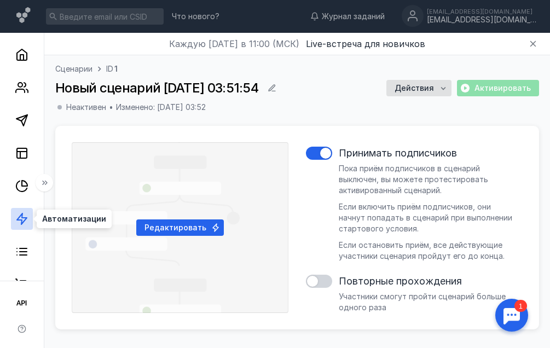
click at [27, 219] on icon at bounding box center [21, 218] width 13 height 13
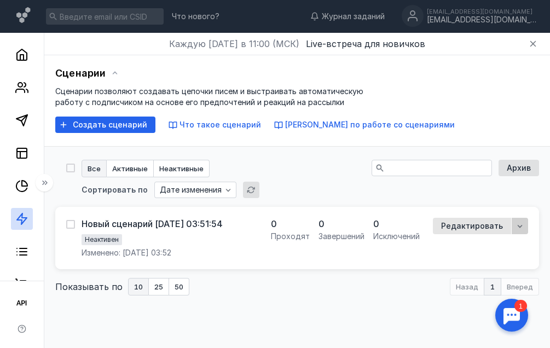
click at [522, 231] on div "button" at bounding box center [519, 226] width 11 height 11
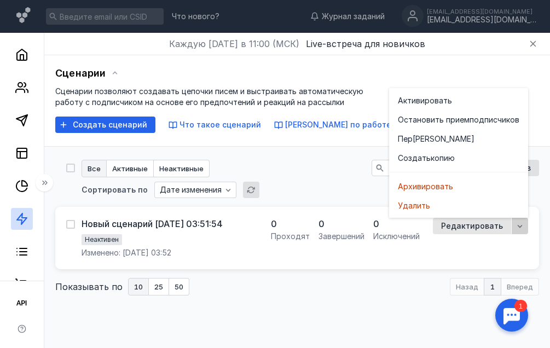
click at [522, 231] on div "button" at bounding box center [519, 226] width 11 height 11
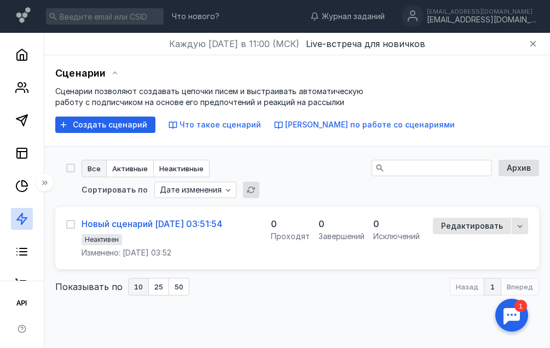
click at [132, 222] on div "Новый сценарий [DATE] 03:51:54" at bounding box center [152, 223] width 141 height 11
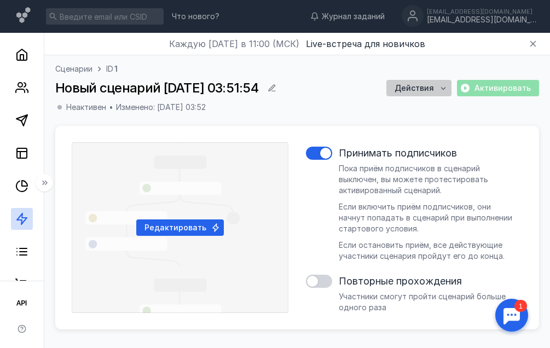
click at [425, 95] on div "Действия" at bounding box center [418, 88] width 65 height 16
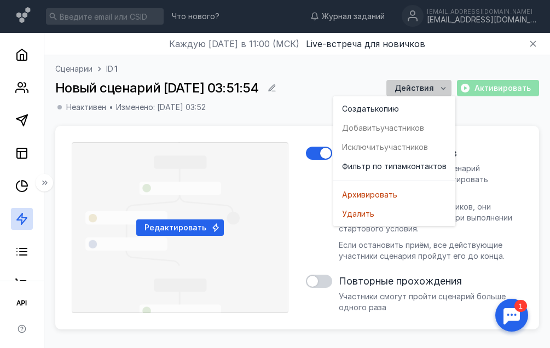
click at [425, 95] on div "Действия" at bounding box center [418, 88] width 65 height 16
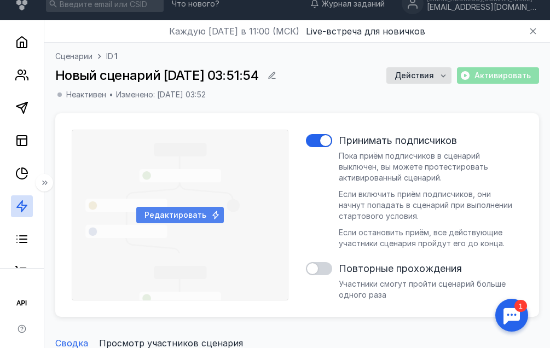
scroll to position [109, 0]
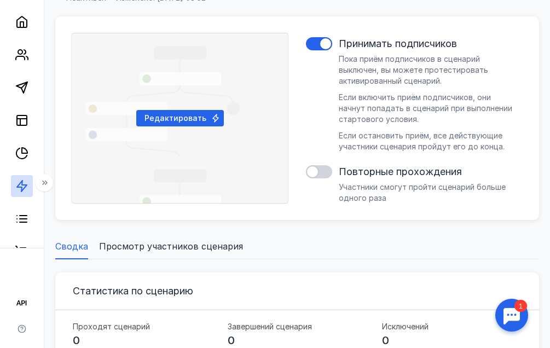
click at [208, 238] on li "Просмотр участников сценария" at bounding box center [171, 246] width 144 height 26
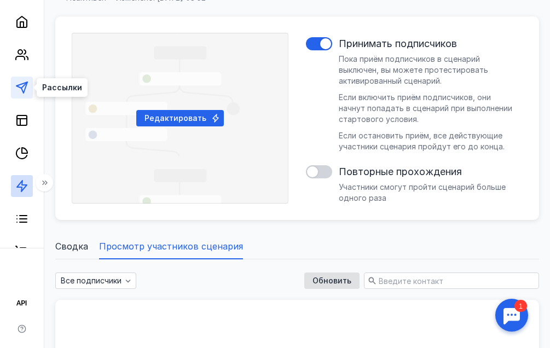
click at [24, 89] on icon at bounding box center [21, 87] width 13 height 13
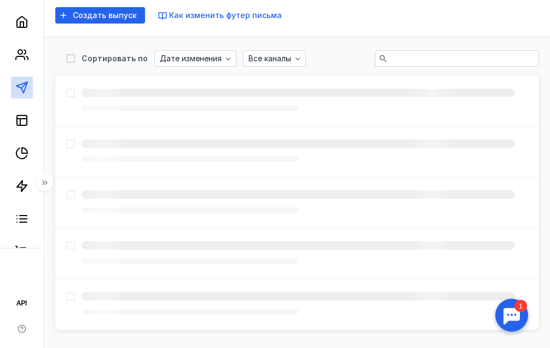
scroll to position [33, 0]
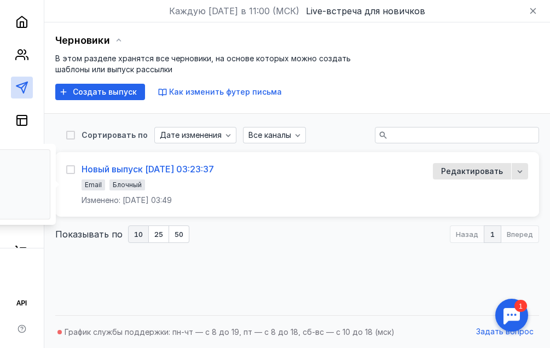
click at [212, 167] on div "Новый выпуск [DATE] 03:23:37" at bounding box center [148, 169] width 132 height 11
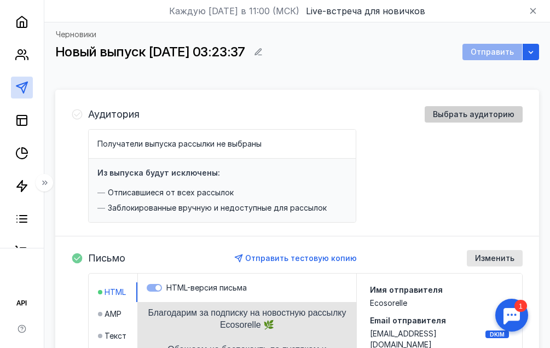
click at [507, 117] on span "Выбрать аудиторию" at bounding box center [474, 114] width 82 height 9
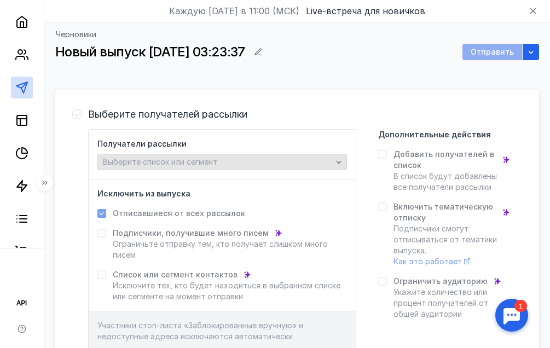
click at [286, 168] on div "Выберите список или сегмент" at bounding box center [222, 162] width 250 height 16
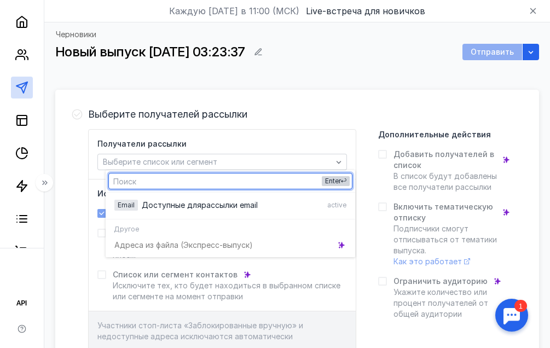
click at [339, 176] on button "Enter" at bounding box center [336, 181] width 28 height 10
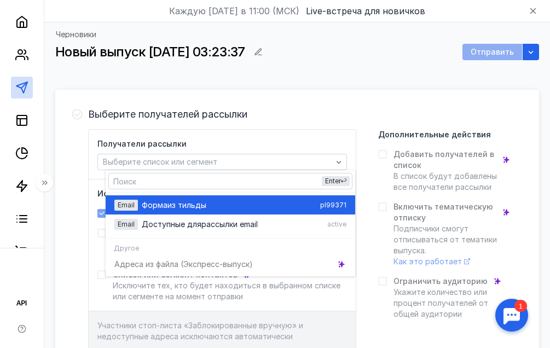
click at [312, 202] on div "Форма из тильды" at bounding box center [229, 205] width 174 height 11
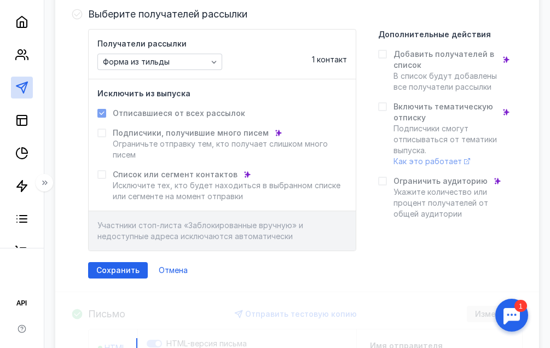
scroll to position [142, 0]
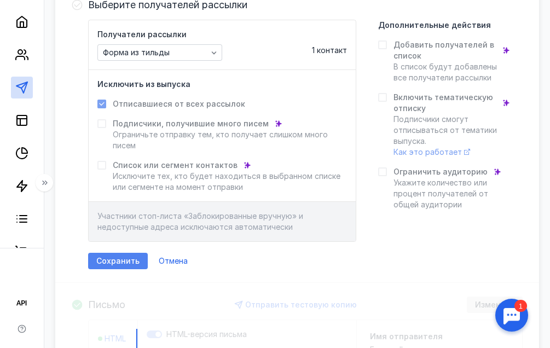
click at [122, 255] on div "Сохранить" at bounding box center [118, 261] width 60 height 16
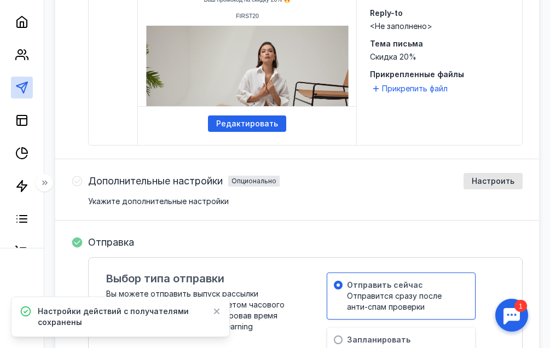
scroll to position [416, 0]
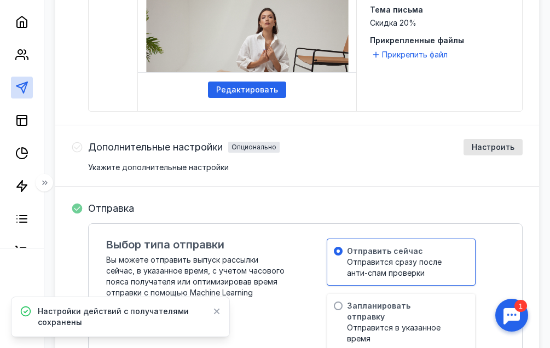
click at [217, 315] on icon at bounding box center [217, 311] width 8 height 9
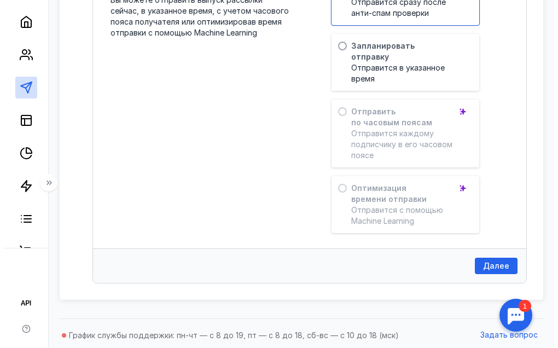
scroll to position [679, 0]
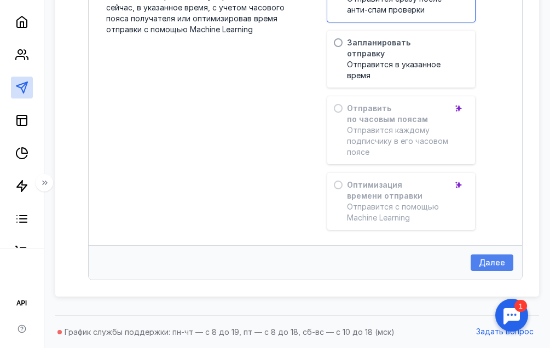
click at [503, 267] on span "Далее" at bounding box center [492, 262] width 26 height 9
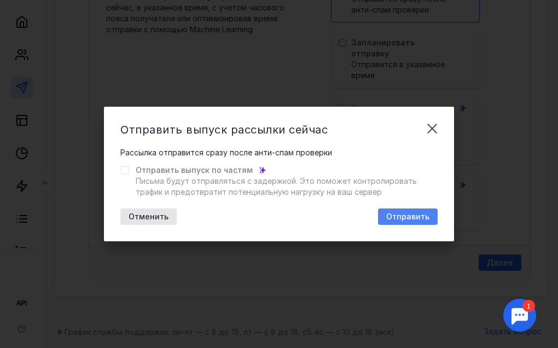
click at [407, 211] on div "Отправить" at bounding box center [408, 216] width 60 height 16
